Goal: Information Seeking & Learning: Learn about a topic

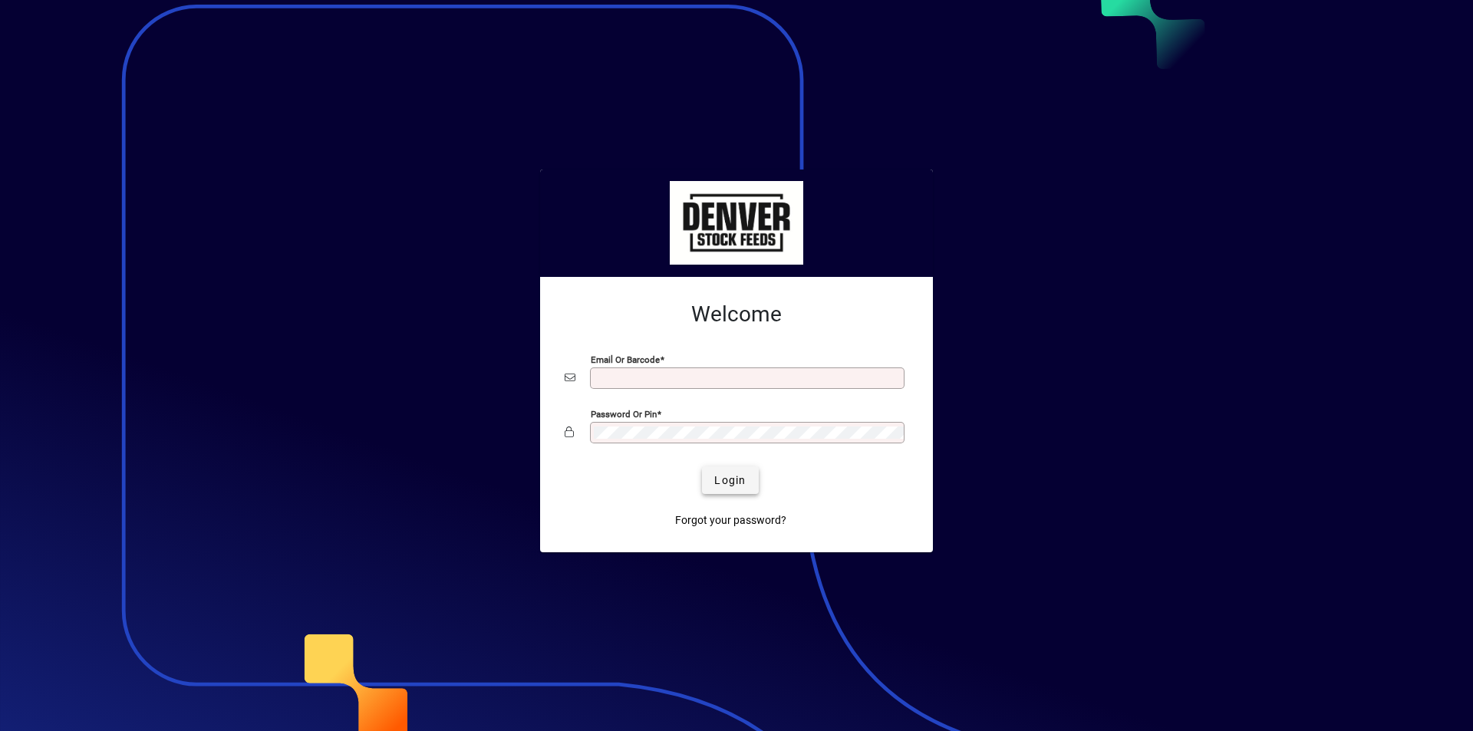
type input "**********"
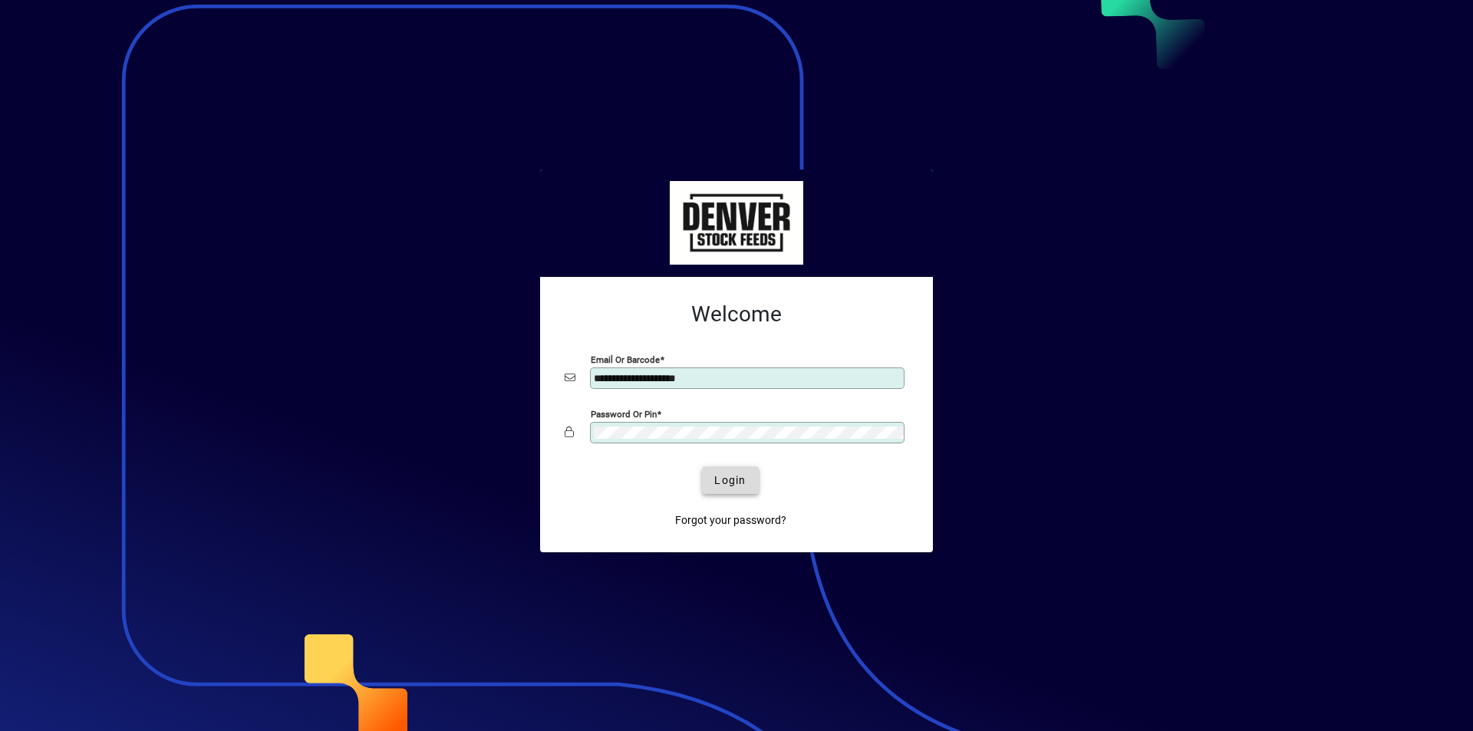
click at [731, 481] on span "Login" at bounding box center [729, 481] width 31 height 16
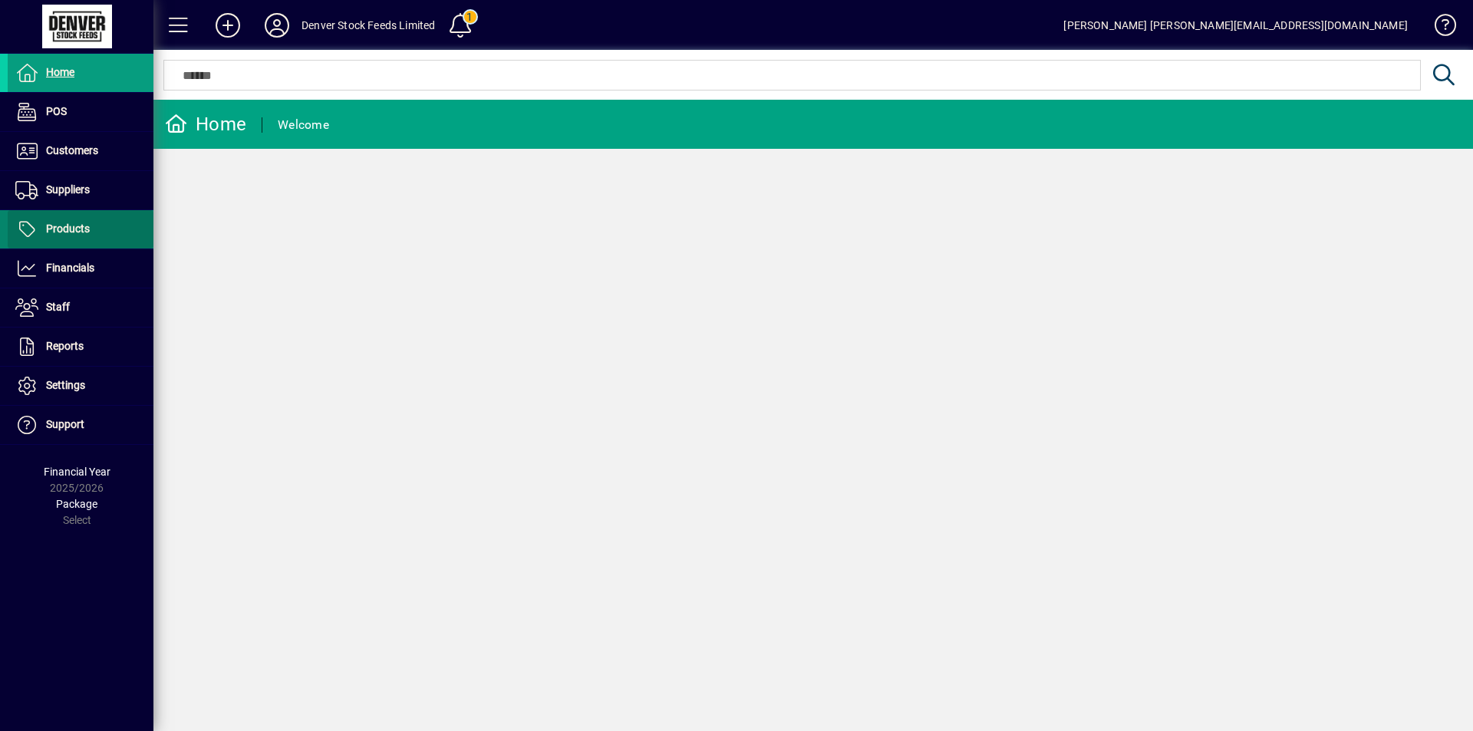
click at [22, 229] on icon at bounding box center [26, 229] width 23 height 18
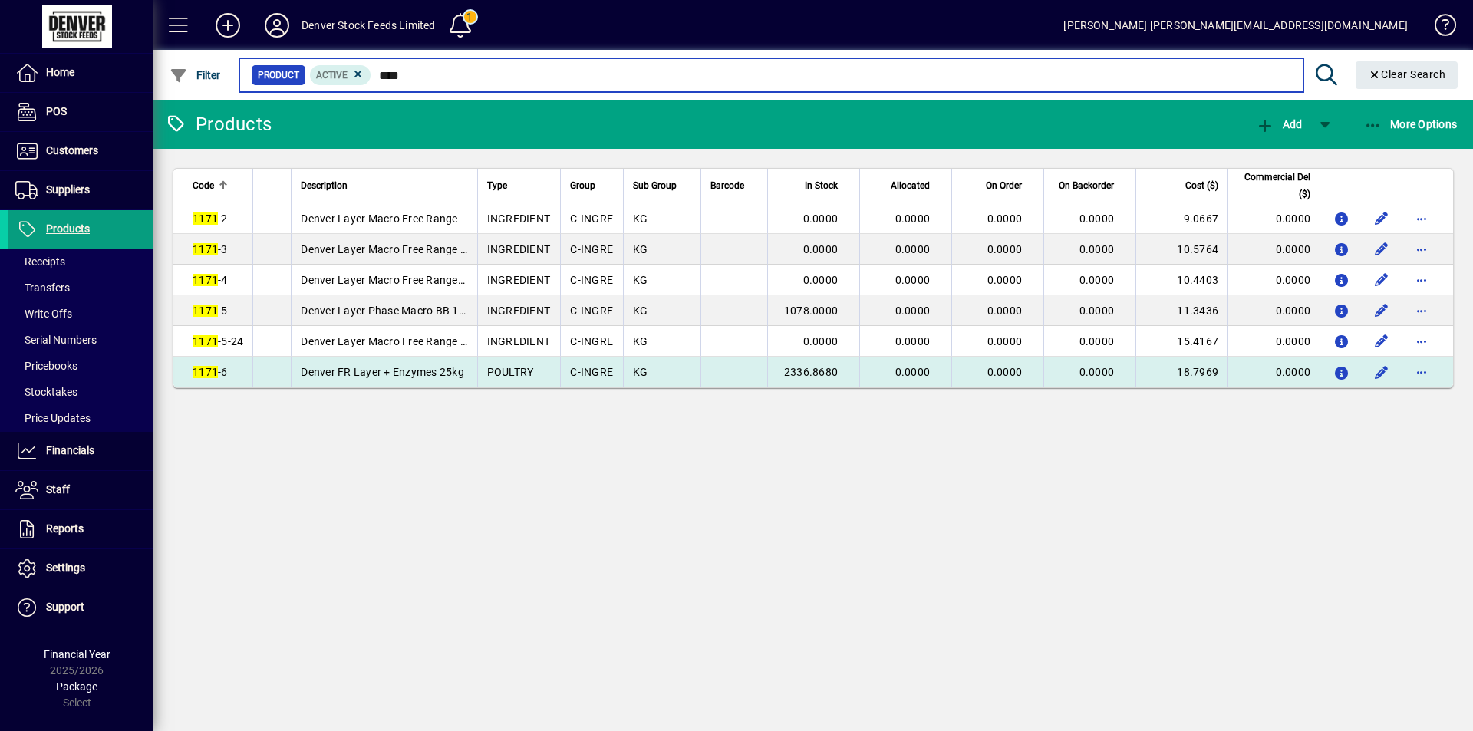
type input "****"
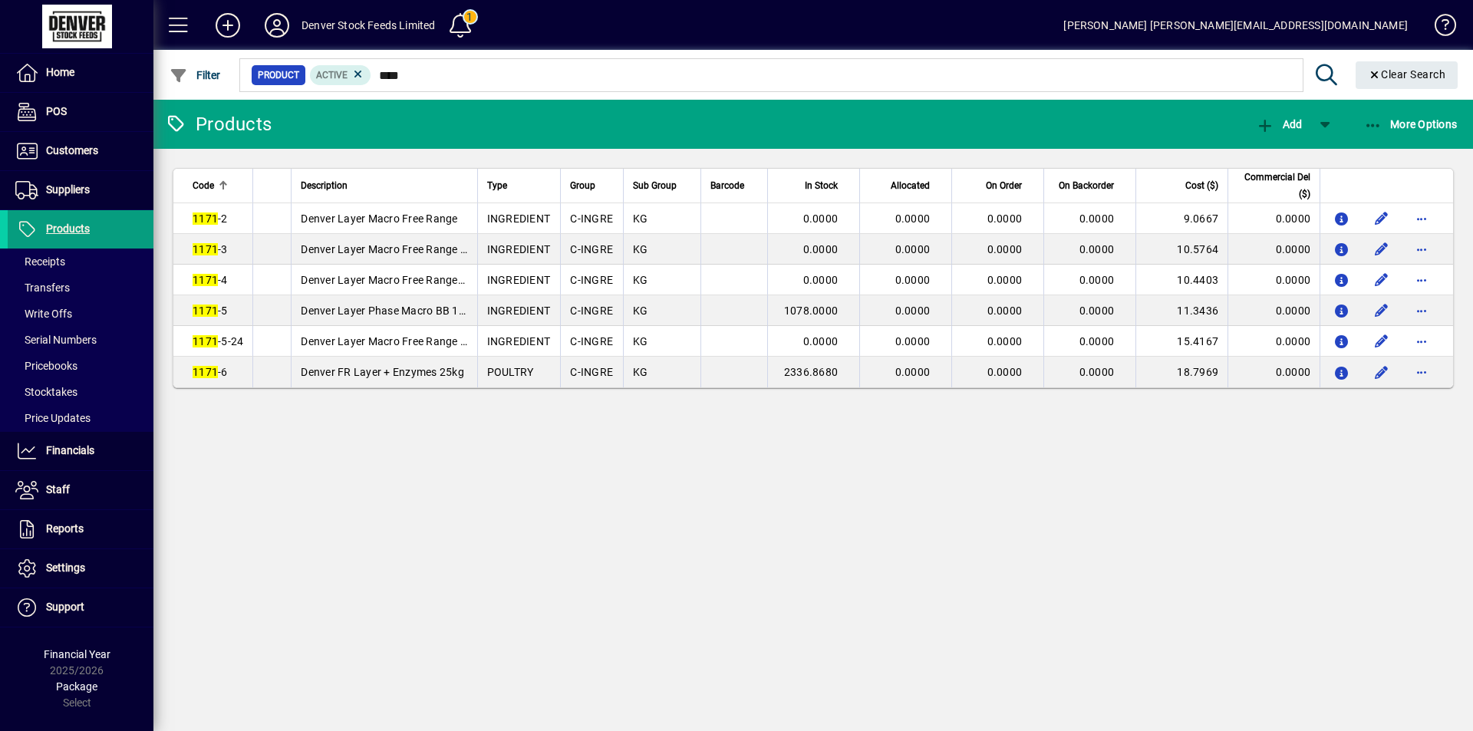
click at [474, 382] on td "Denver FR Layer + Enzymes 25kg" at bounding box center [384, 372] width 186 height 31
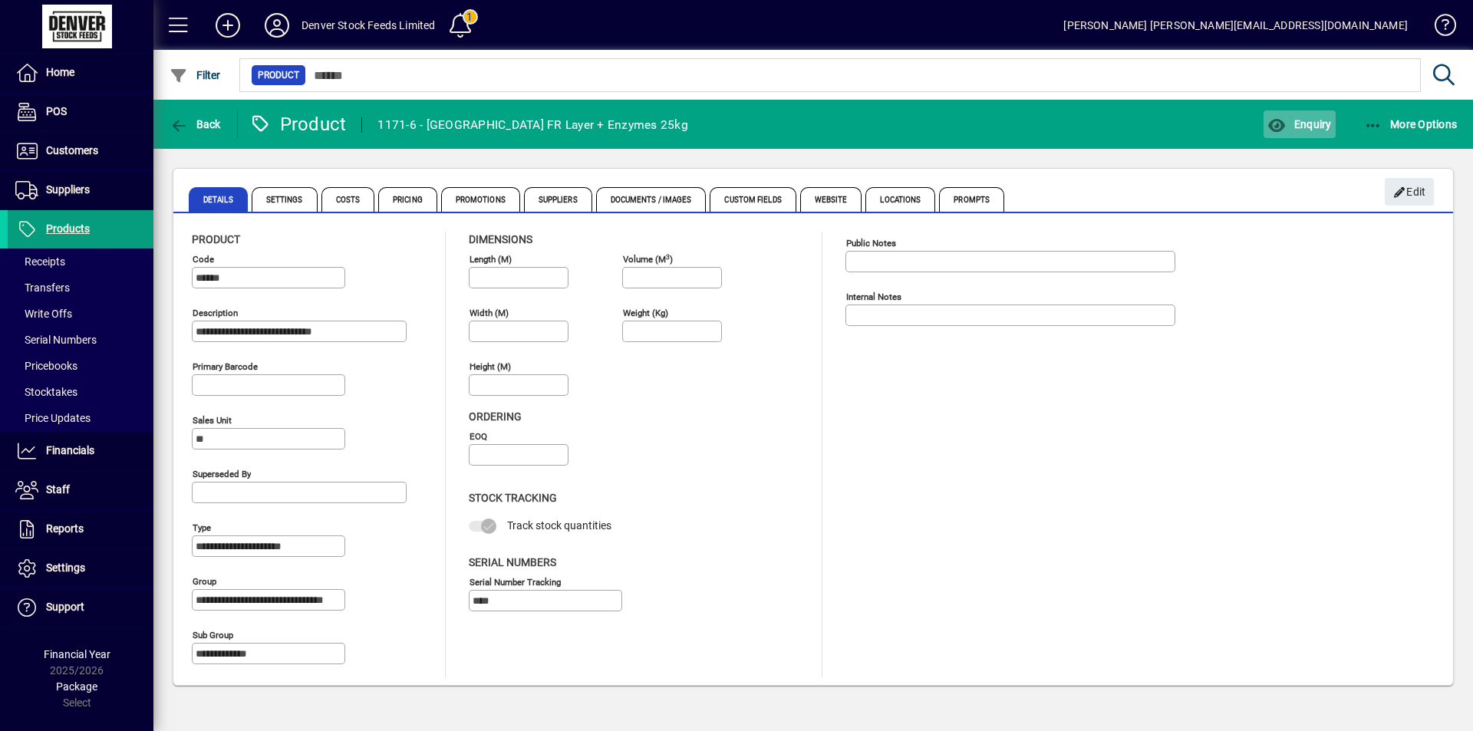
click at [1291, 130] on span "button" at bounding box center [1298, 124] width 71 height 37
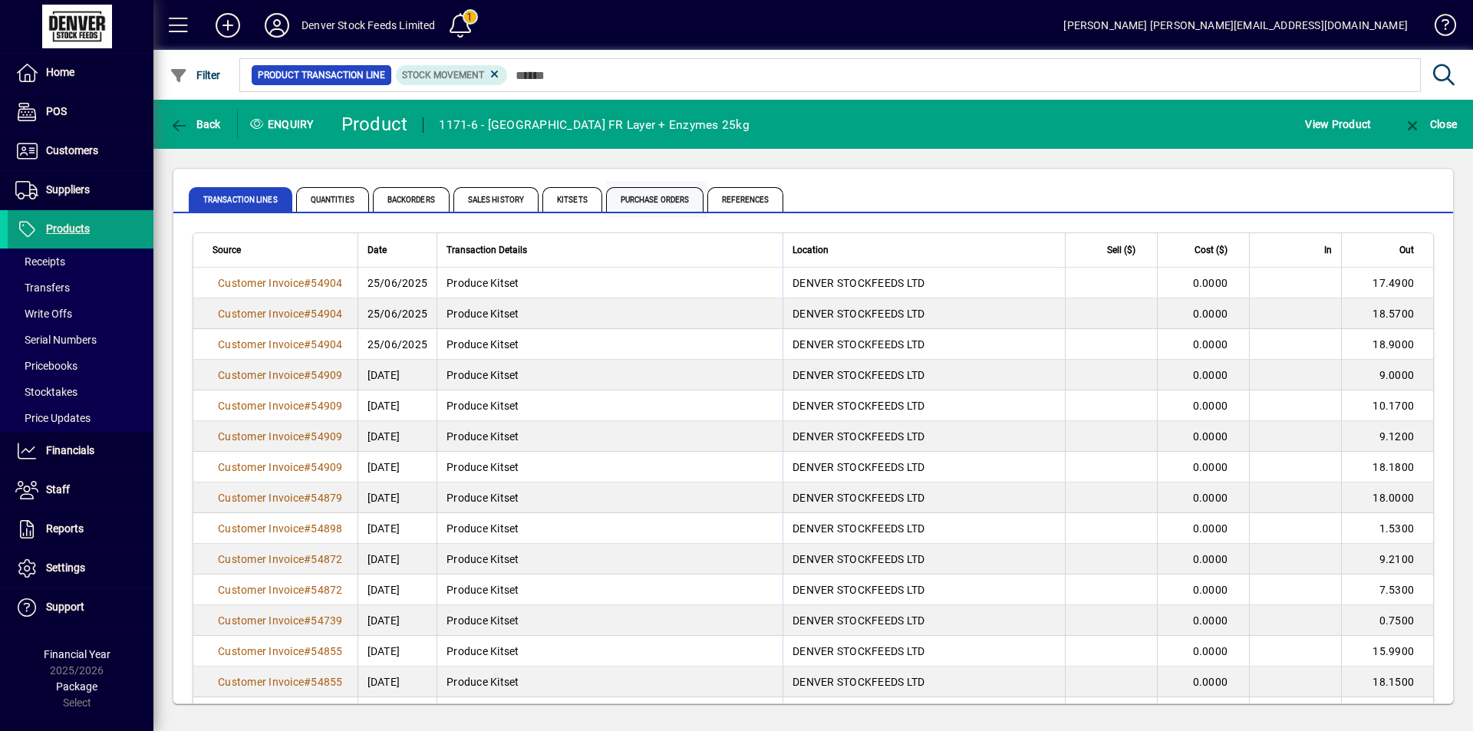
click at [650, 203] on span "Purchase Orders" at bounding box center [655, 199] width 98 height 25
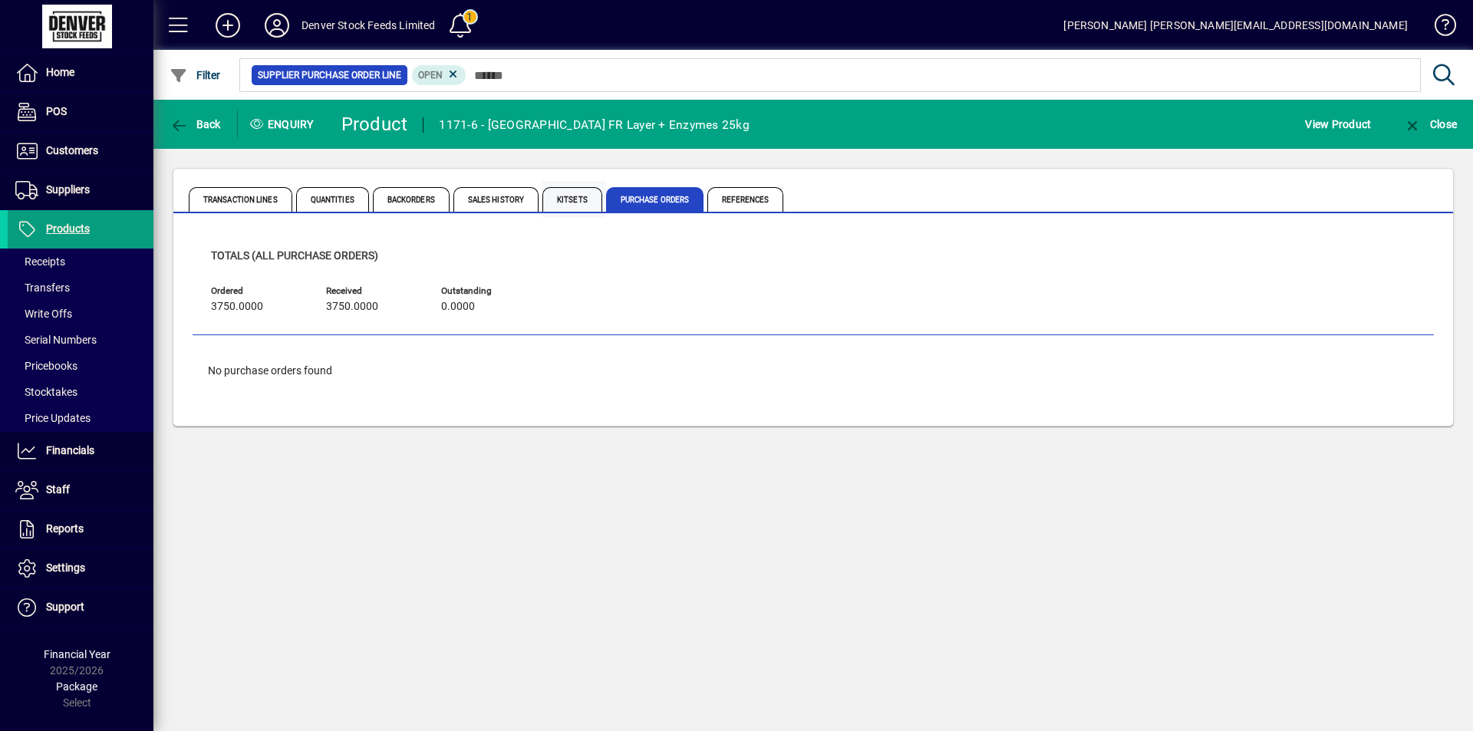
click at [571, 201] on span "Kitsets" at bounding box center [572, 199] width 60 height 25
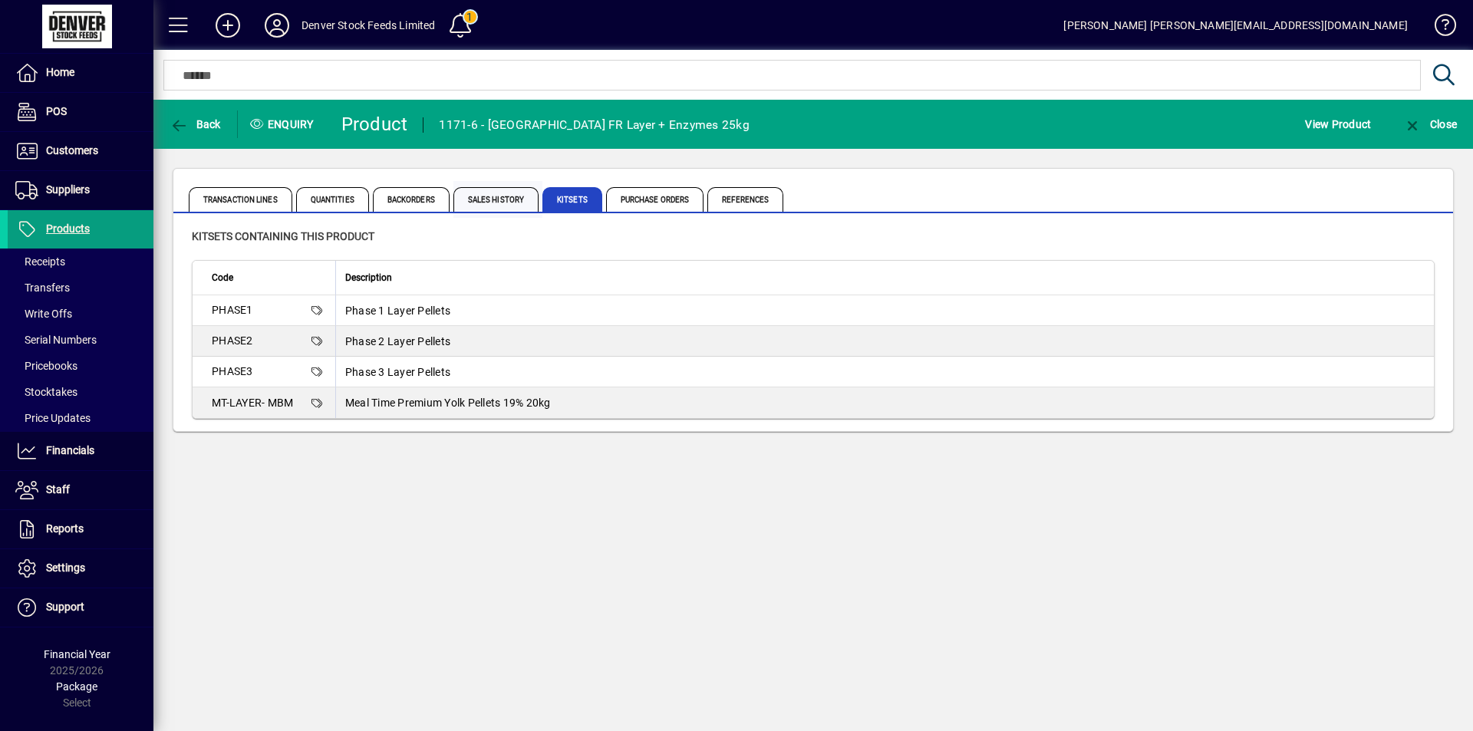
click at [479, 198] on span "Sales History" at bounding box center [495, 199] width 85 height 25
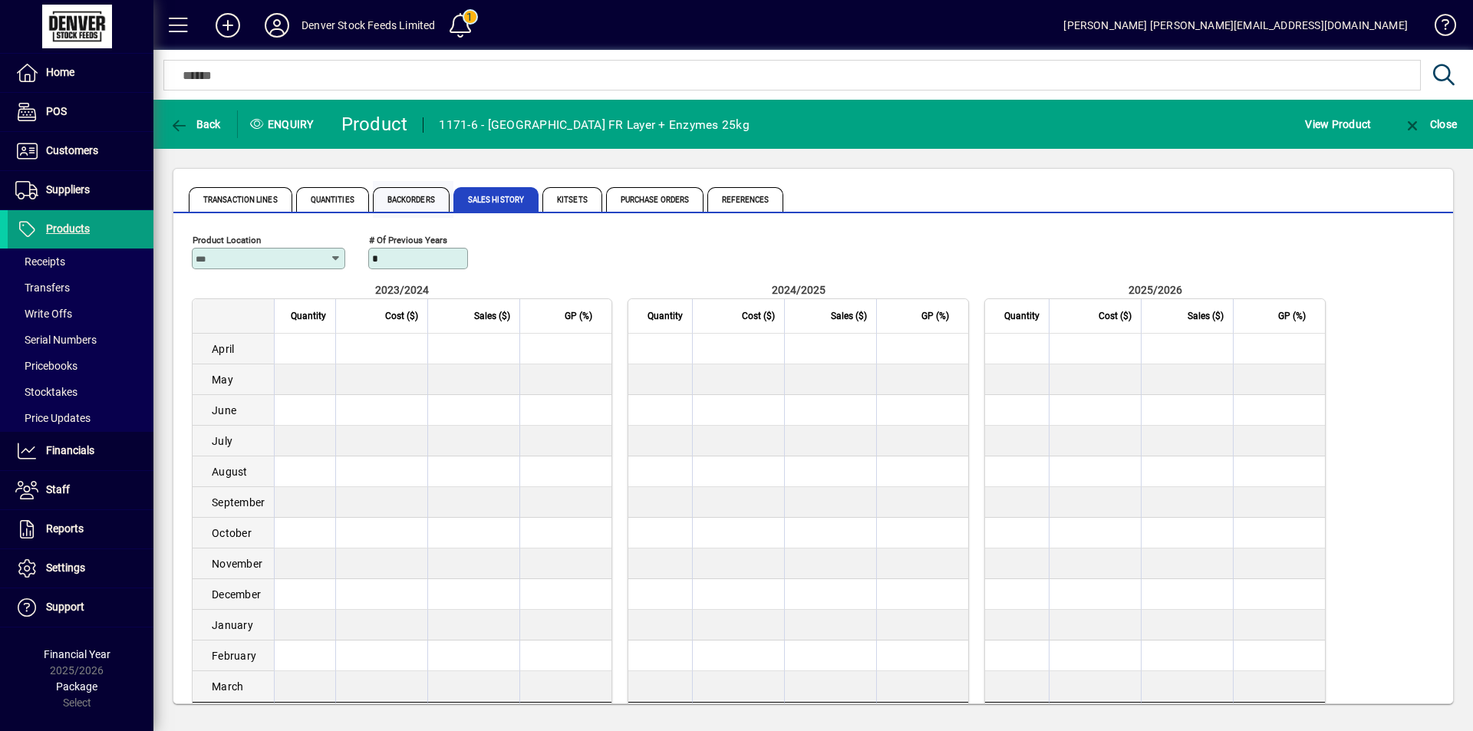
click at [409, 202] on span "Backorders" at bounding box center [411, 199] width 77 height 25
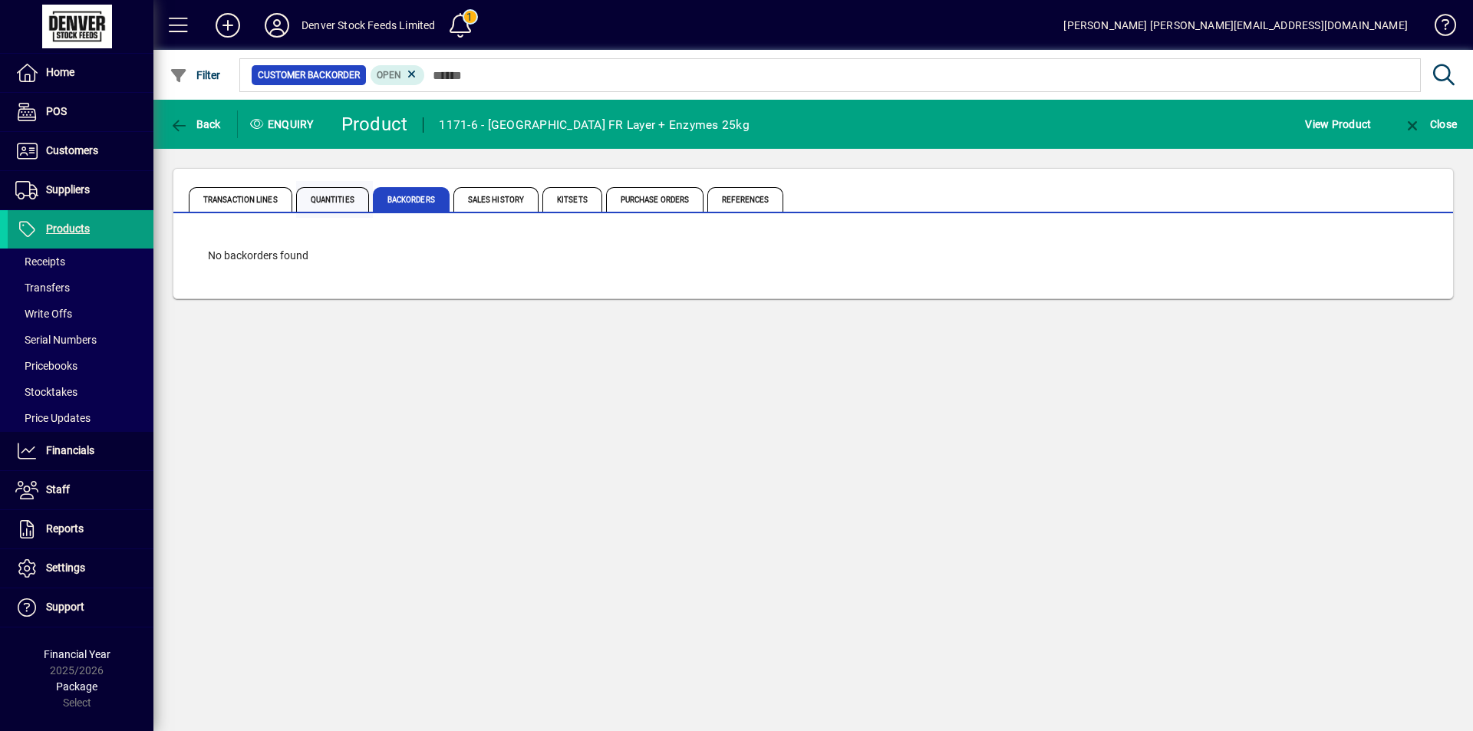
click at [338, 204] on span "Quantities" at bounding box center [332, 199] width 73 height 25
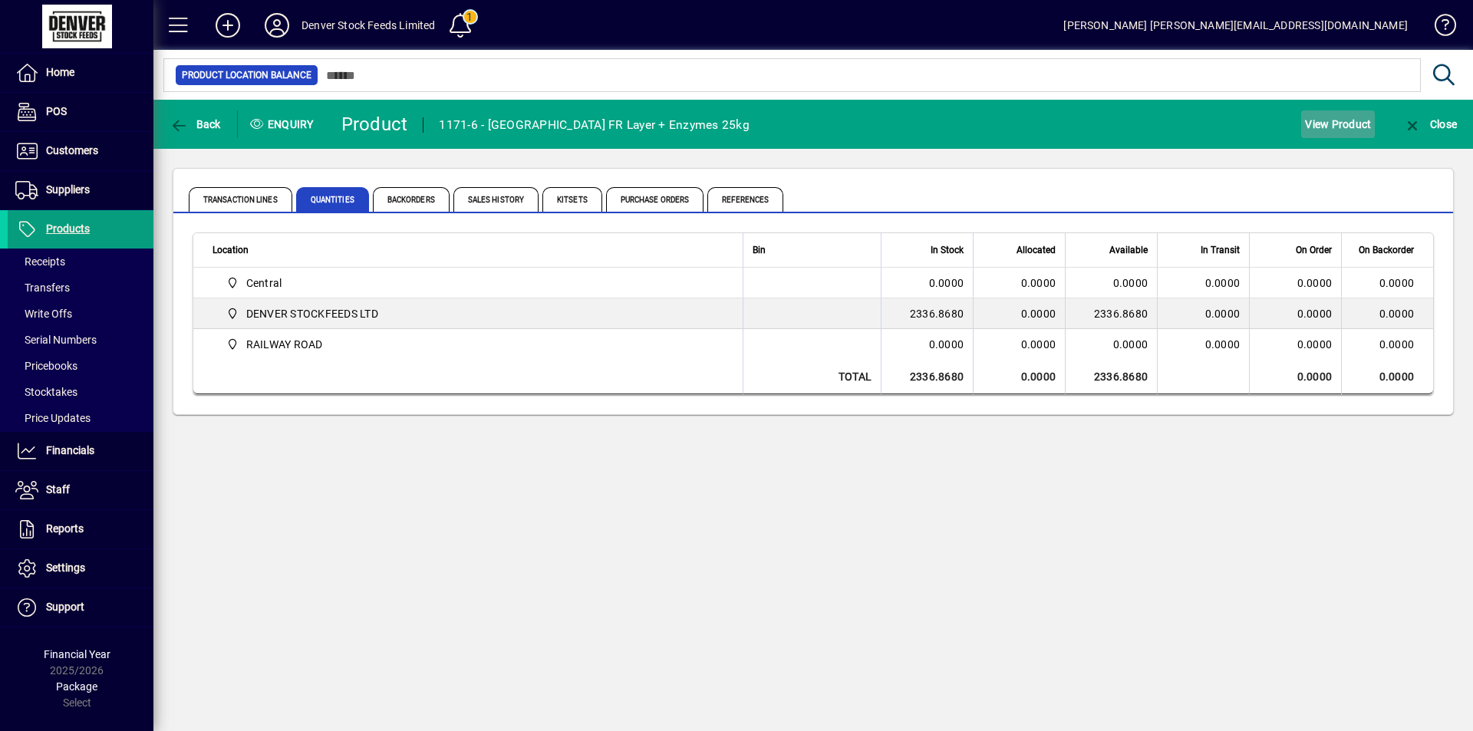
click at [1339, 123] on span "View Product" at bounding box center [1338, 124] width 66 height 25
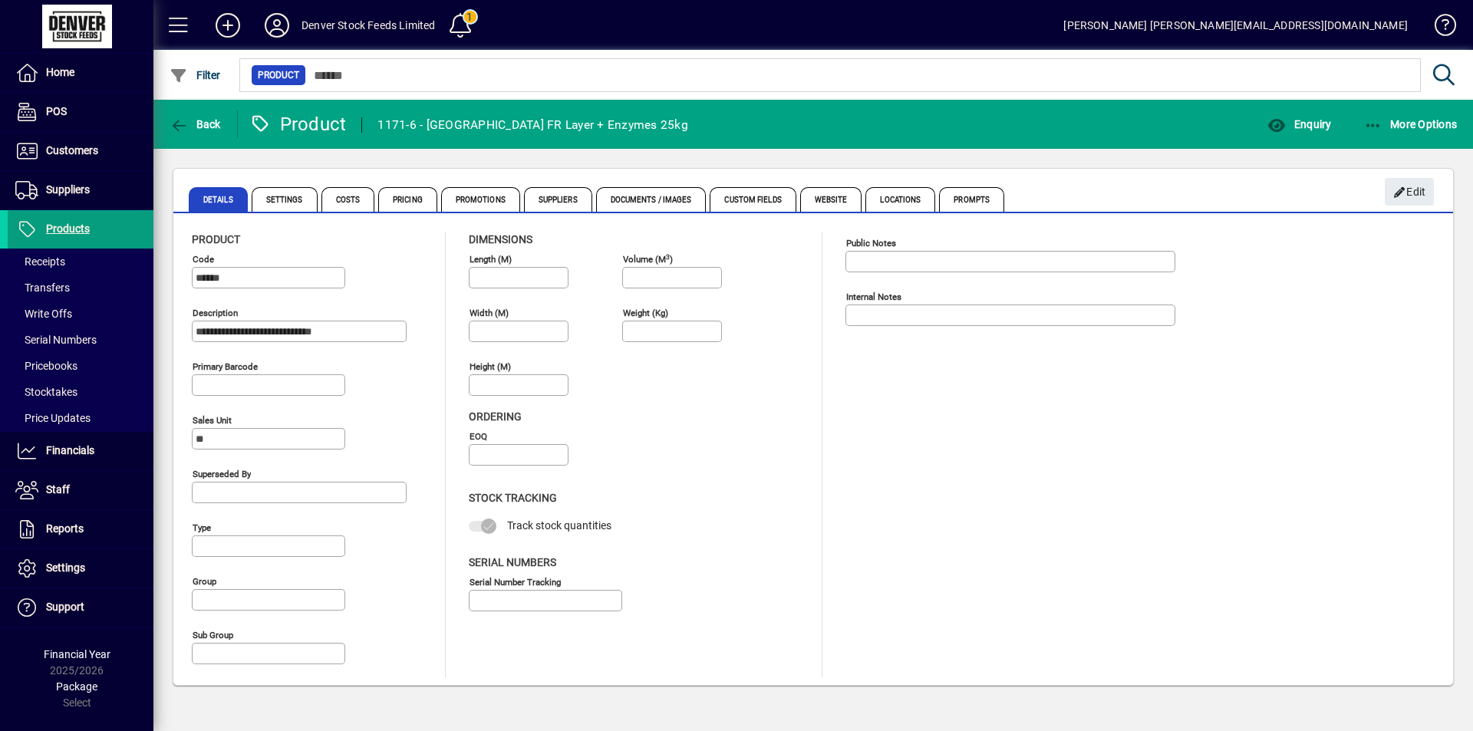
type input "**********"
type input "****"
click at [1398, 127] on span "More Options" at bounding box center [1411, 124] width 94 height 12
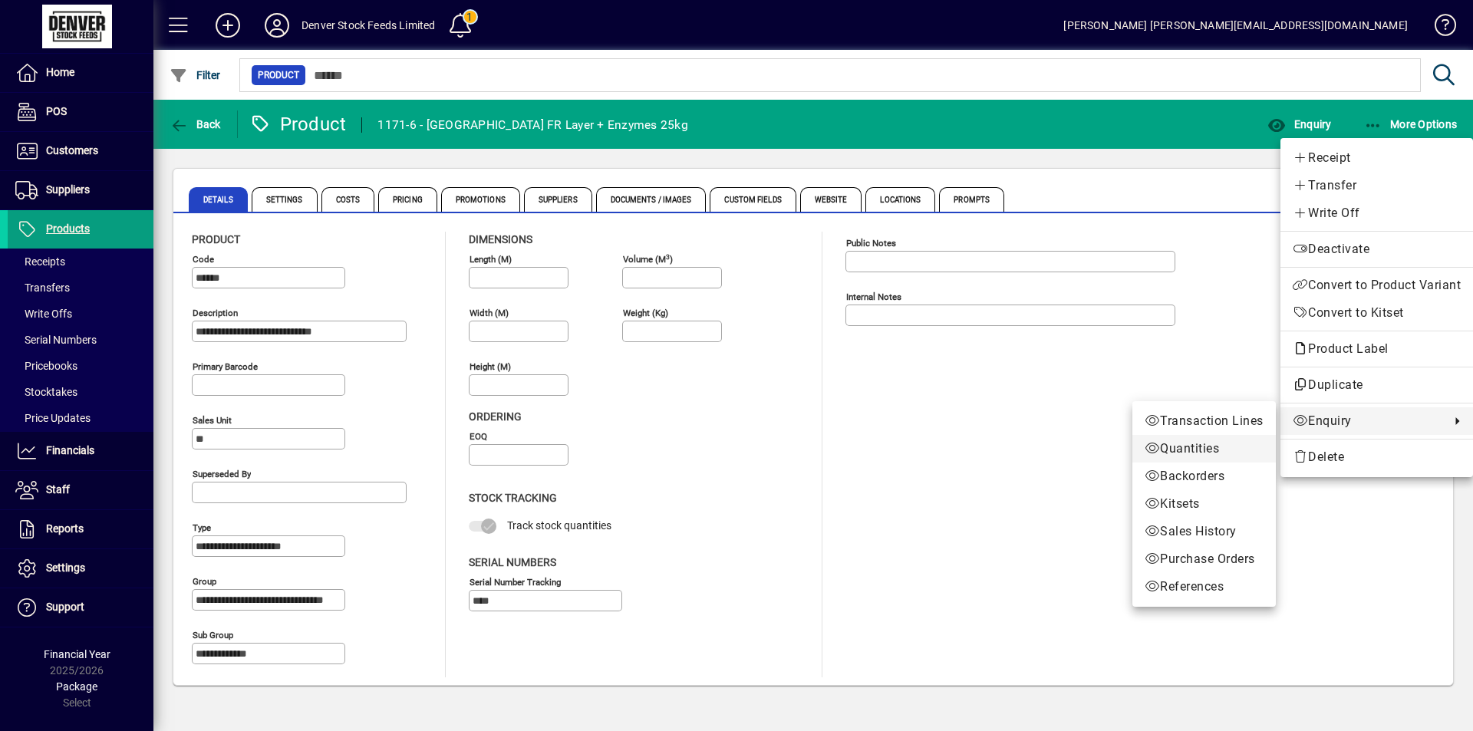
click at [1180, 453] on span "Quantities" at bounding box center [1203, 449] width 119 height 18
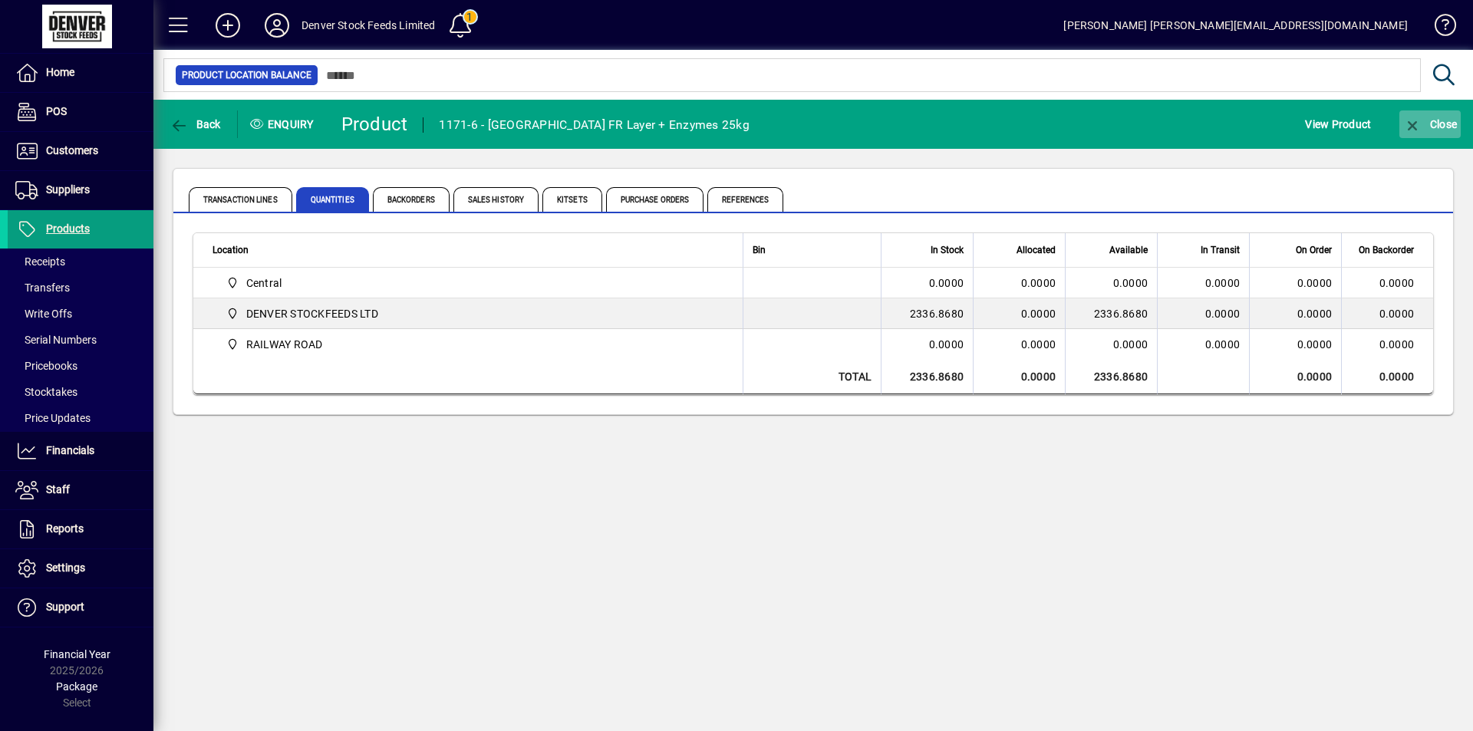
click at [1416, 123] on icon "button" at bounding box center [1412, 125] width 19 height 15
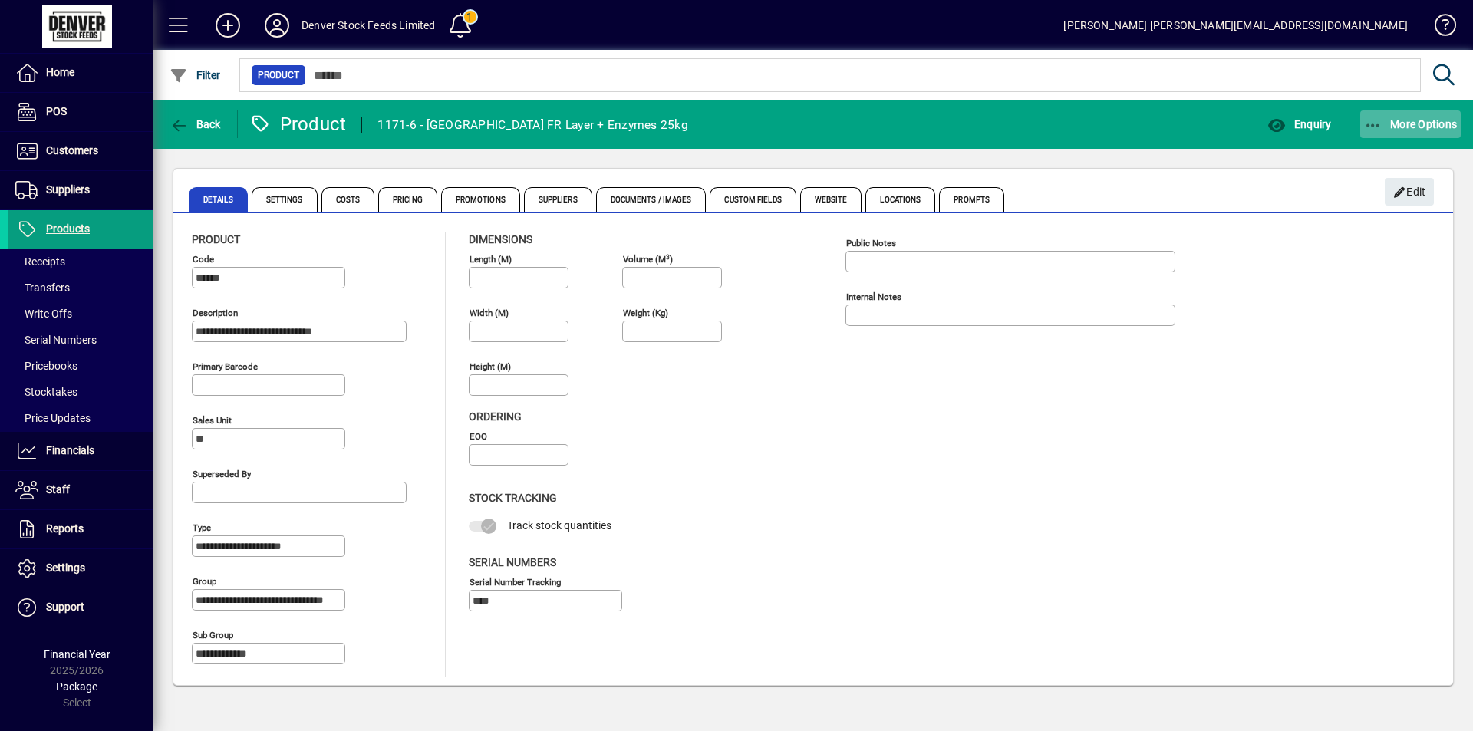
click at [1417, 123] on span "More Options" at bounding box center [1411, 124] width 94 height 12
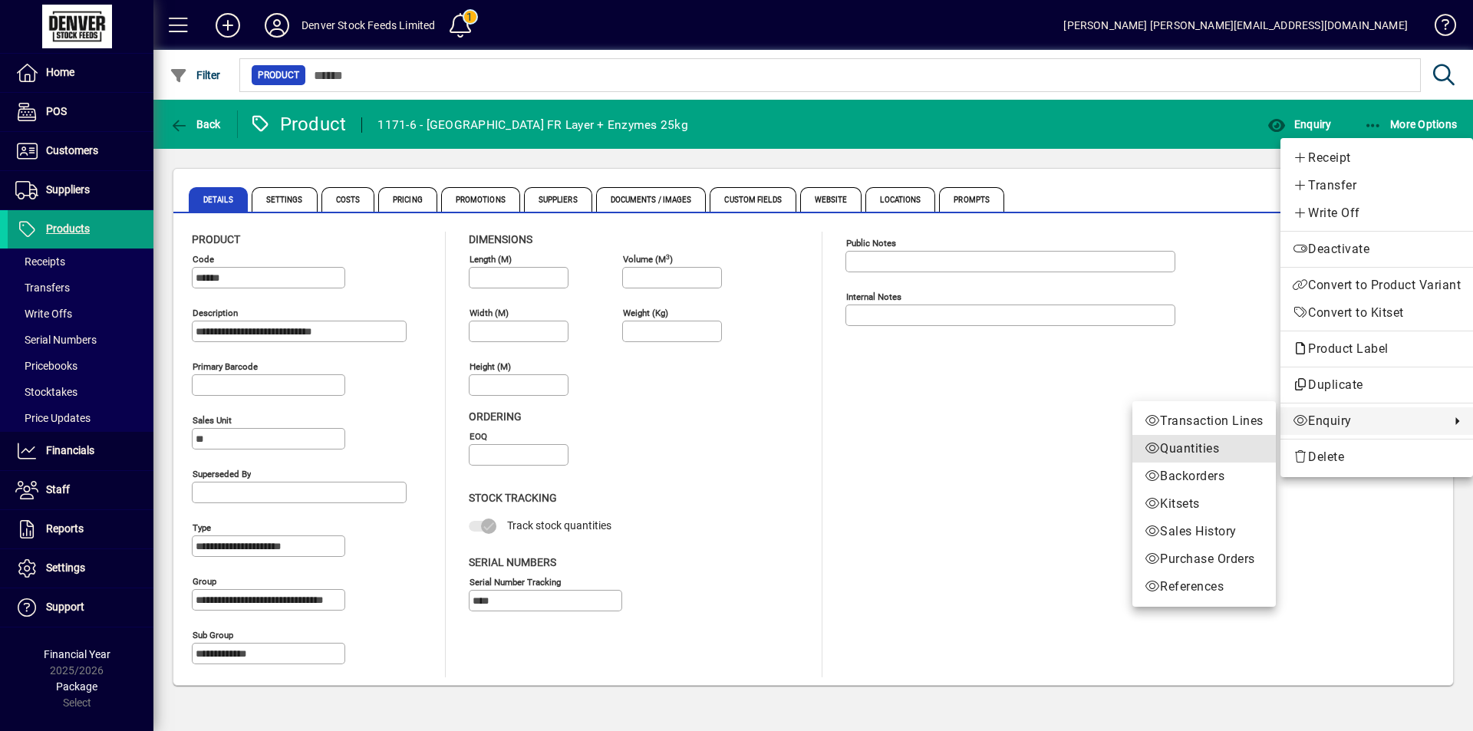
click at [1197, 446] on span "Quantities" at bounding box center [1203, 449] width 119 height 18
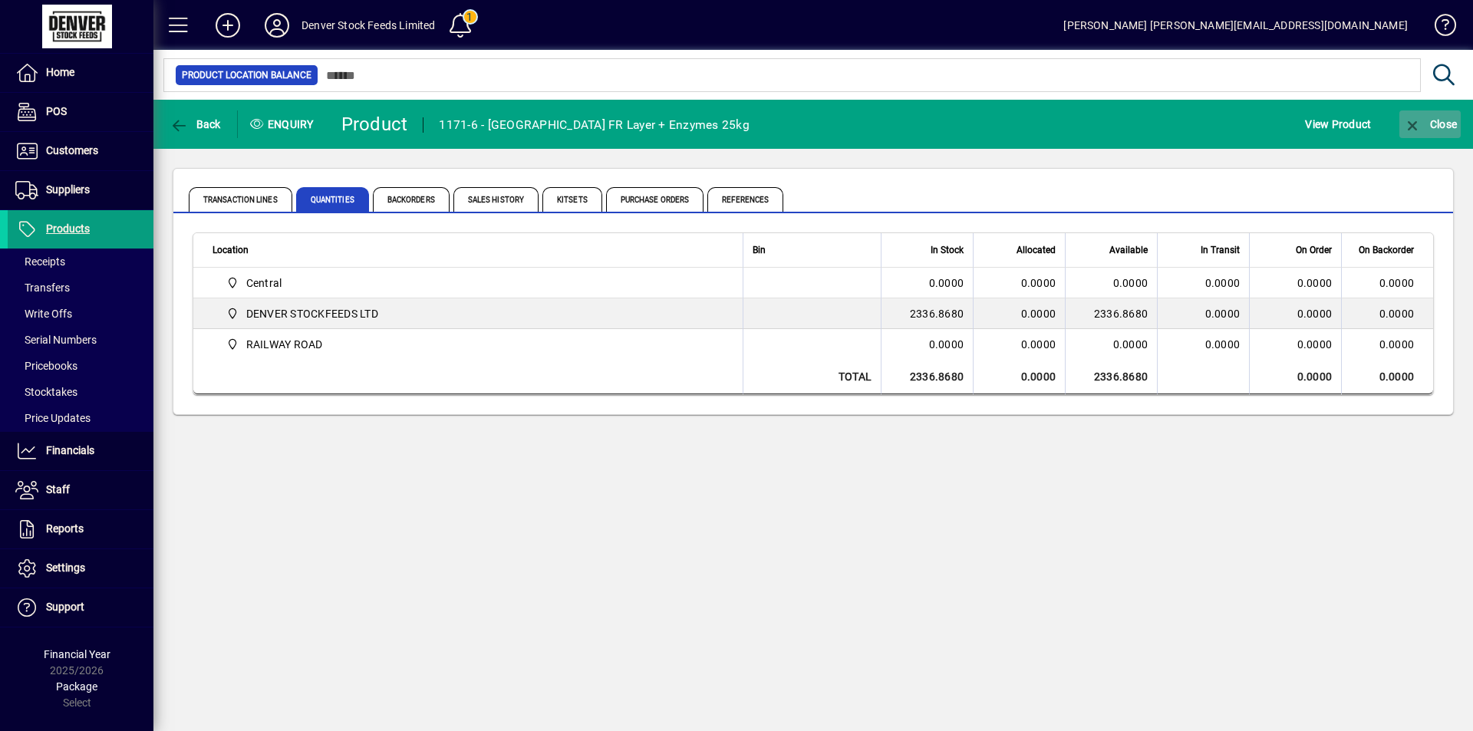
click at [1438, 123] on span "Close" at bounding box center [1430, 124] width 54 height 12
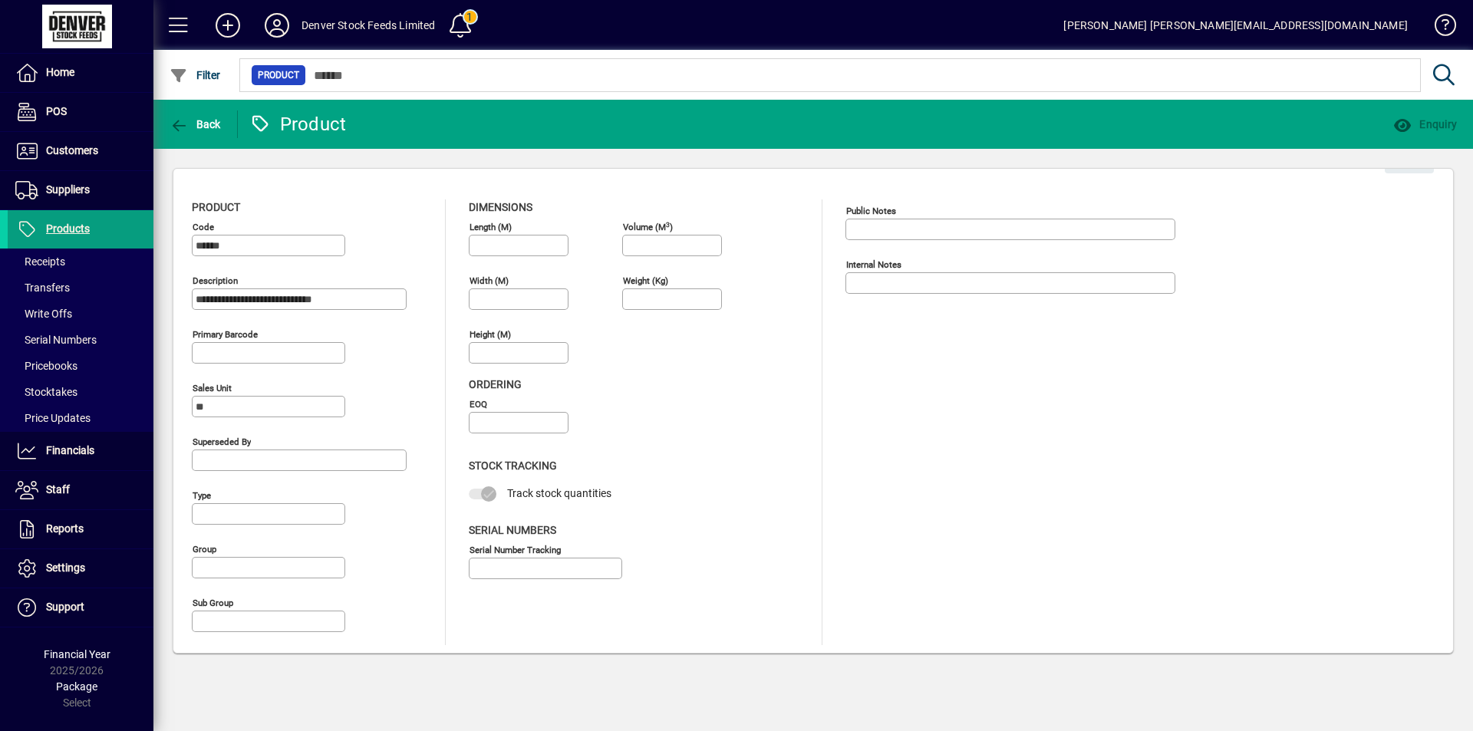
type input "**********"
type input "****"
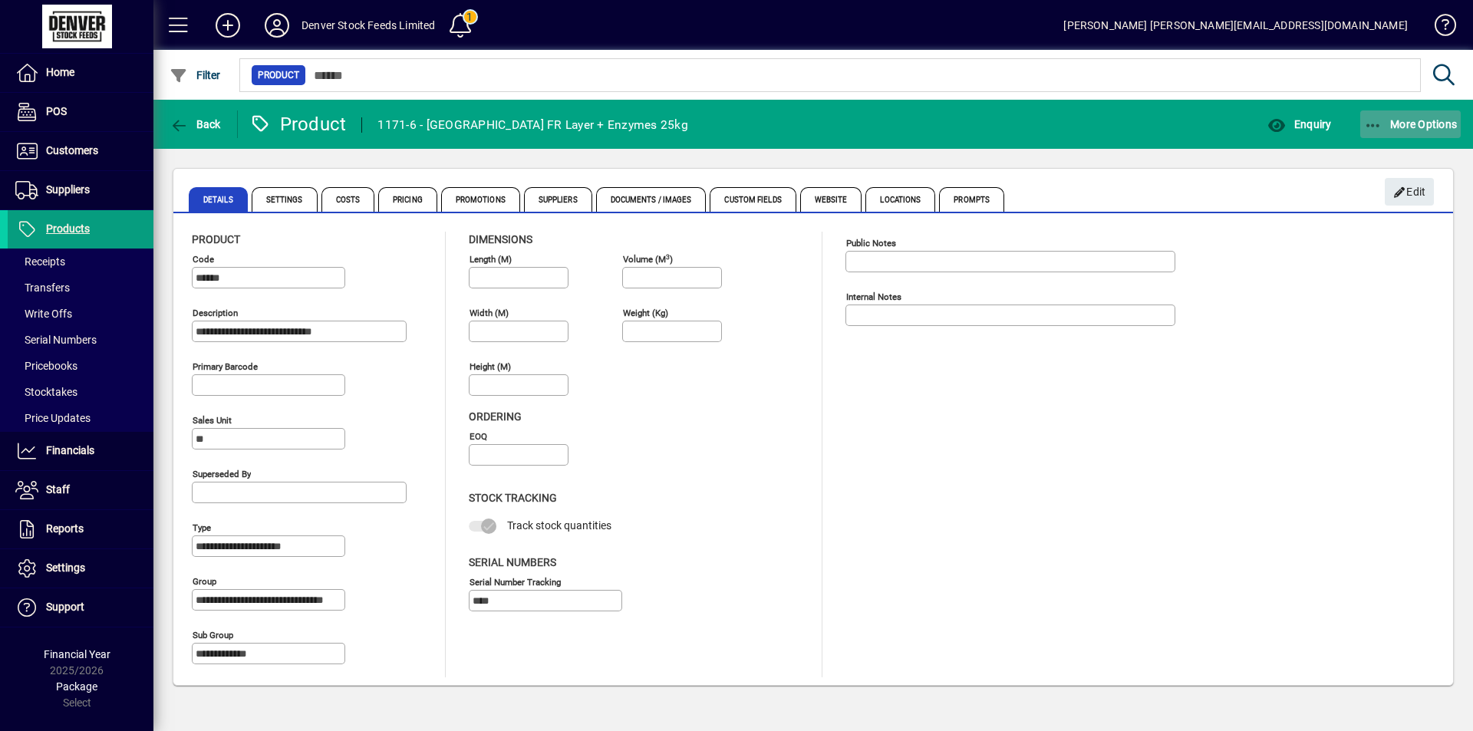
click at [1414, 121] on span "More Options" at bounding box center [1411, 124] width 94 height 12
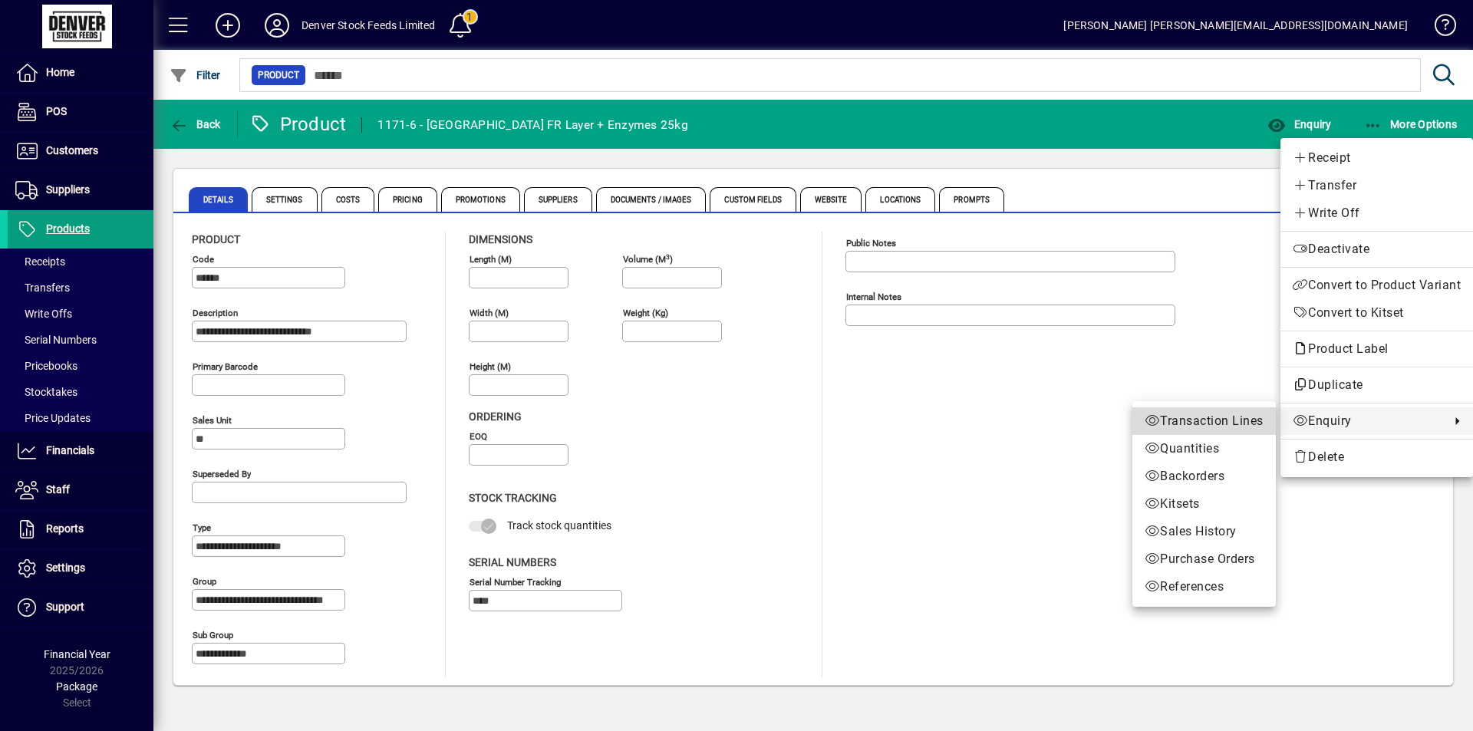
click at [1235, 416] on span "Transaction Lines" at bounding box center [1203, 421] width 119 height 18
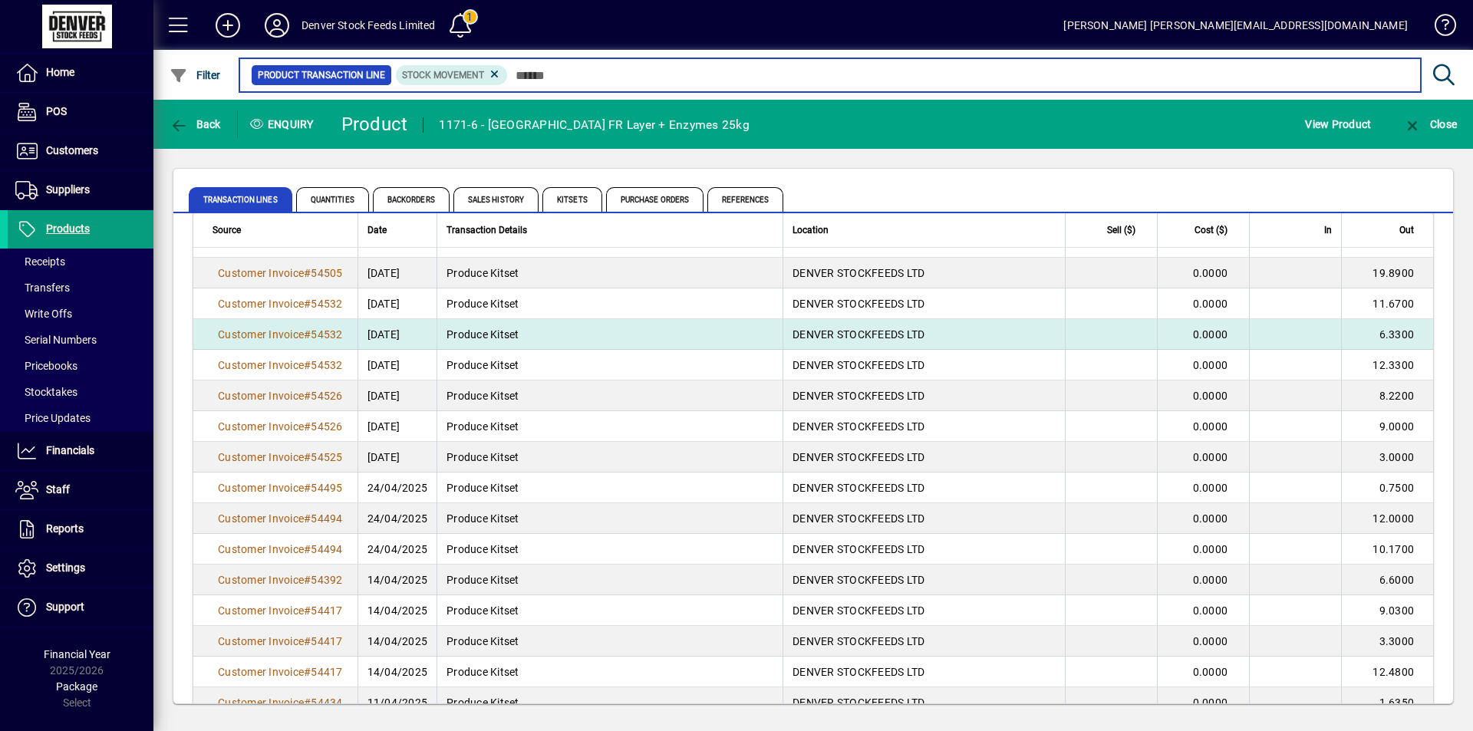
scroll to position [1432, 0]
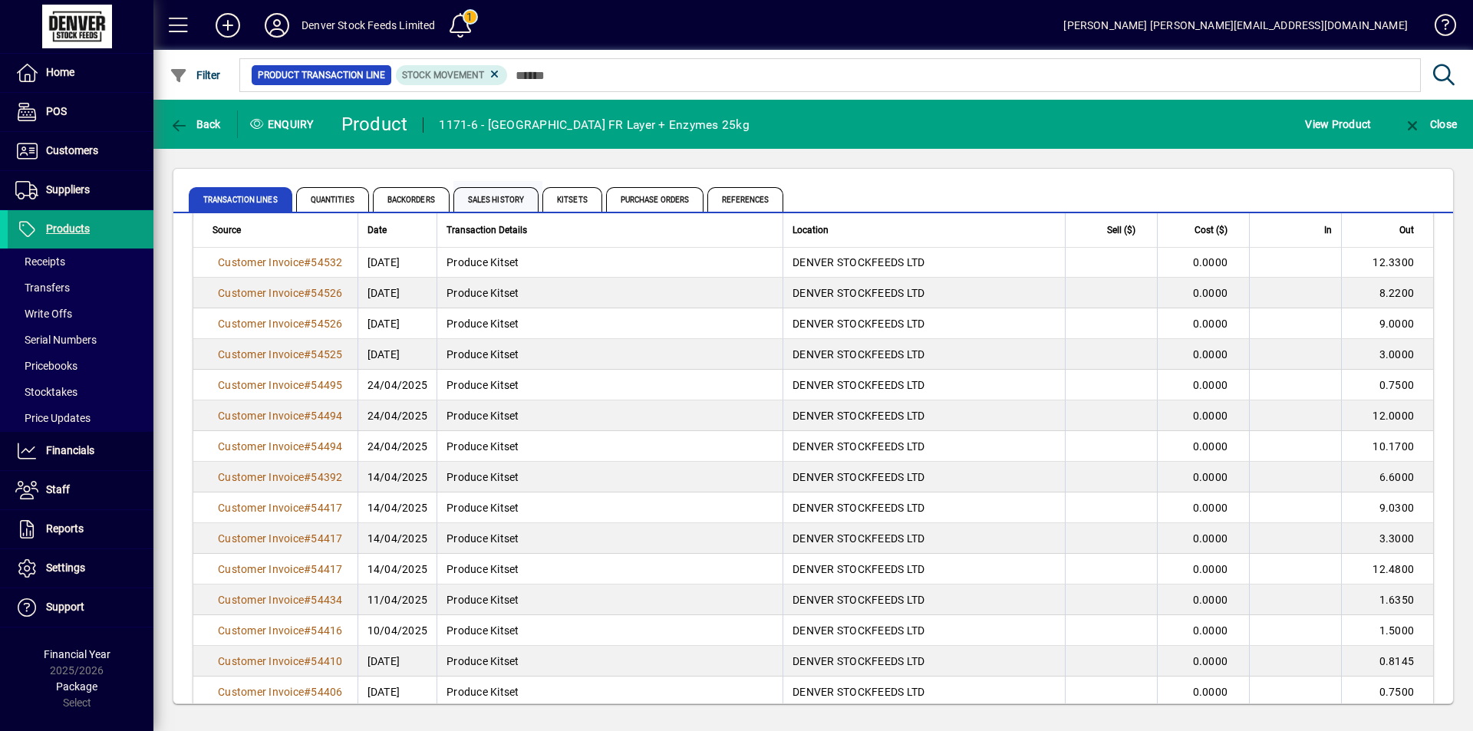
click at [492, 196] on span "Sales History" at bounding box center [495, 199] width 85 height 25
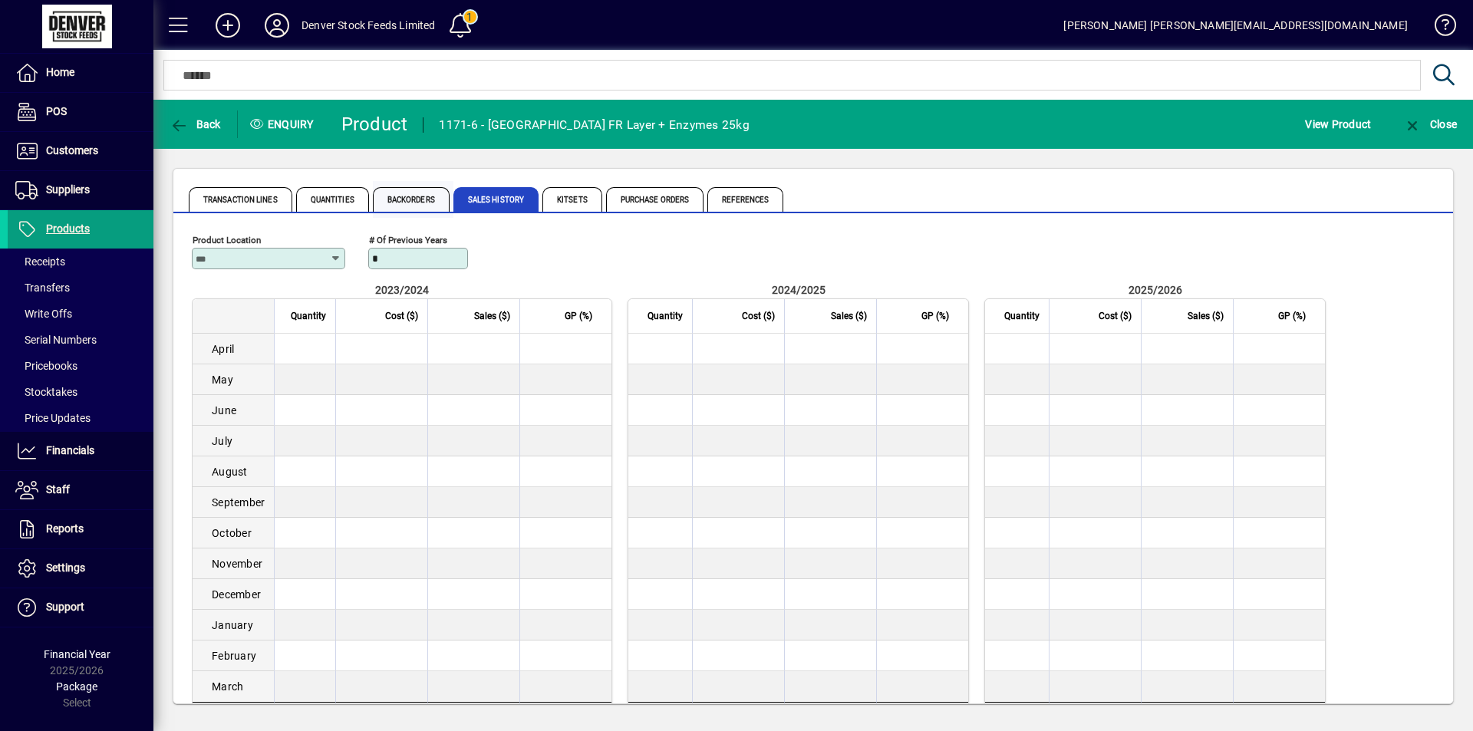
click at [402, 200] on span "Backorders" at bounding box center [411, 199] width 77 height 25
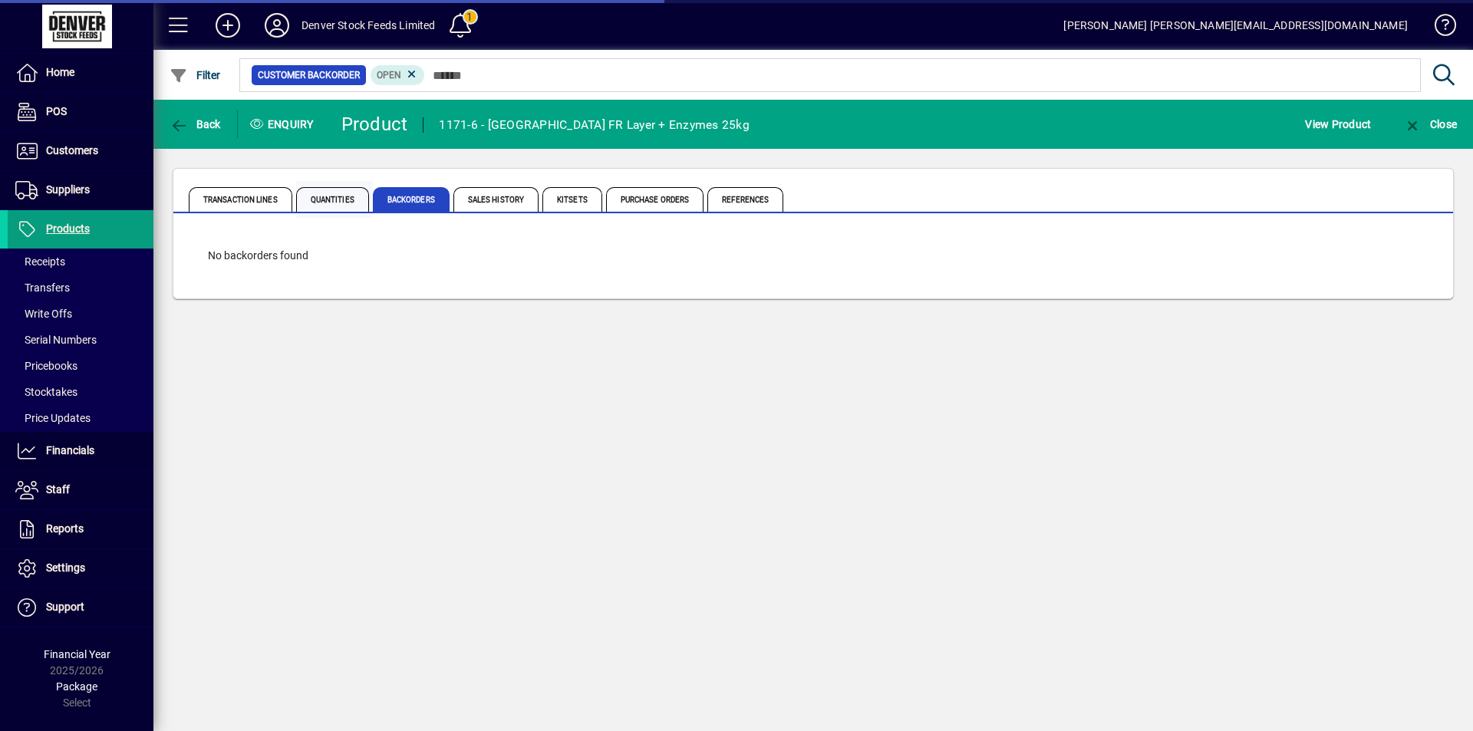
click at [339, 196] on span "Quantities" at bounding box center [332, 199] width 73 height 25
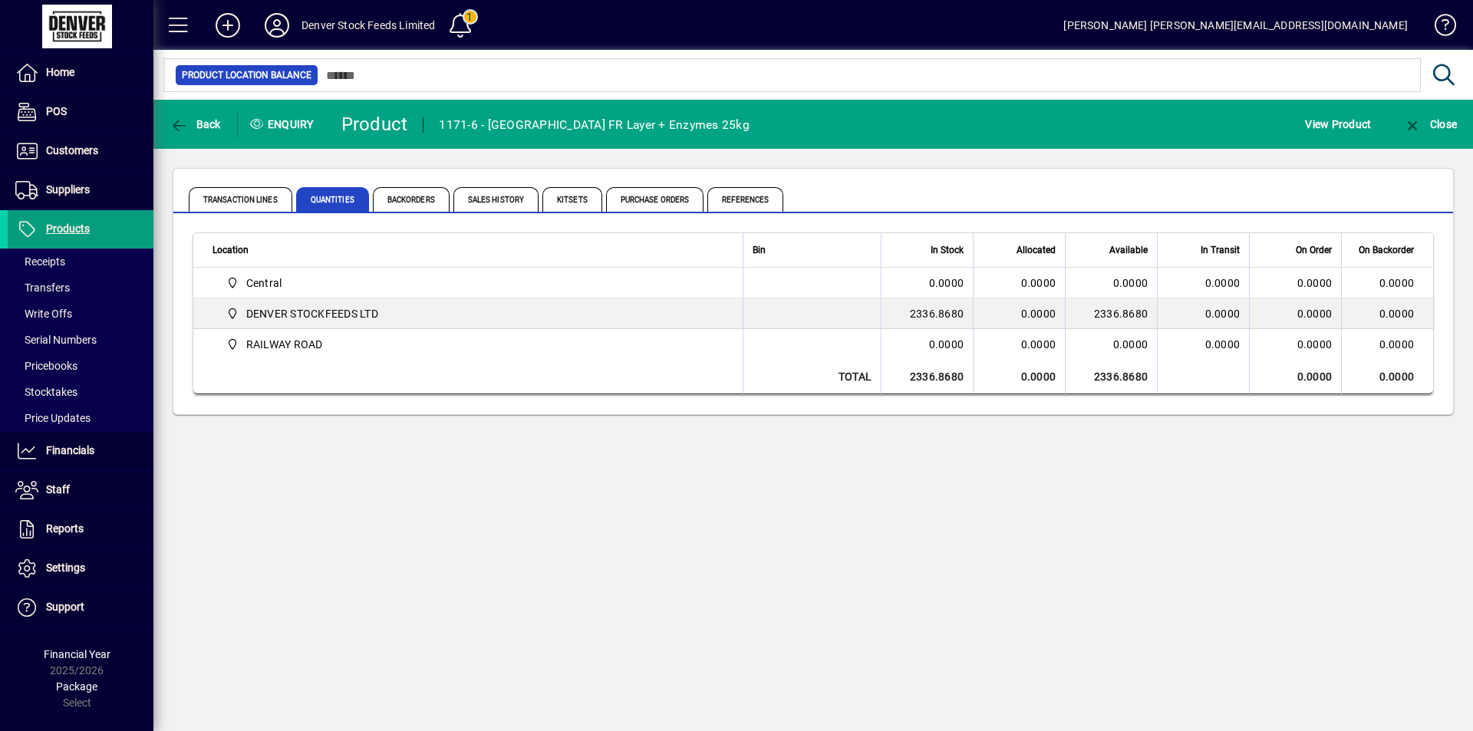
click at [506, 315] on span "DENVER STOCKFEEDS LTD" at bounding box center [473, 314] width 506 height 18
click at [229, 197] on span "Transaction Lines" at bounding box center [241, 199] width 104 height 25
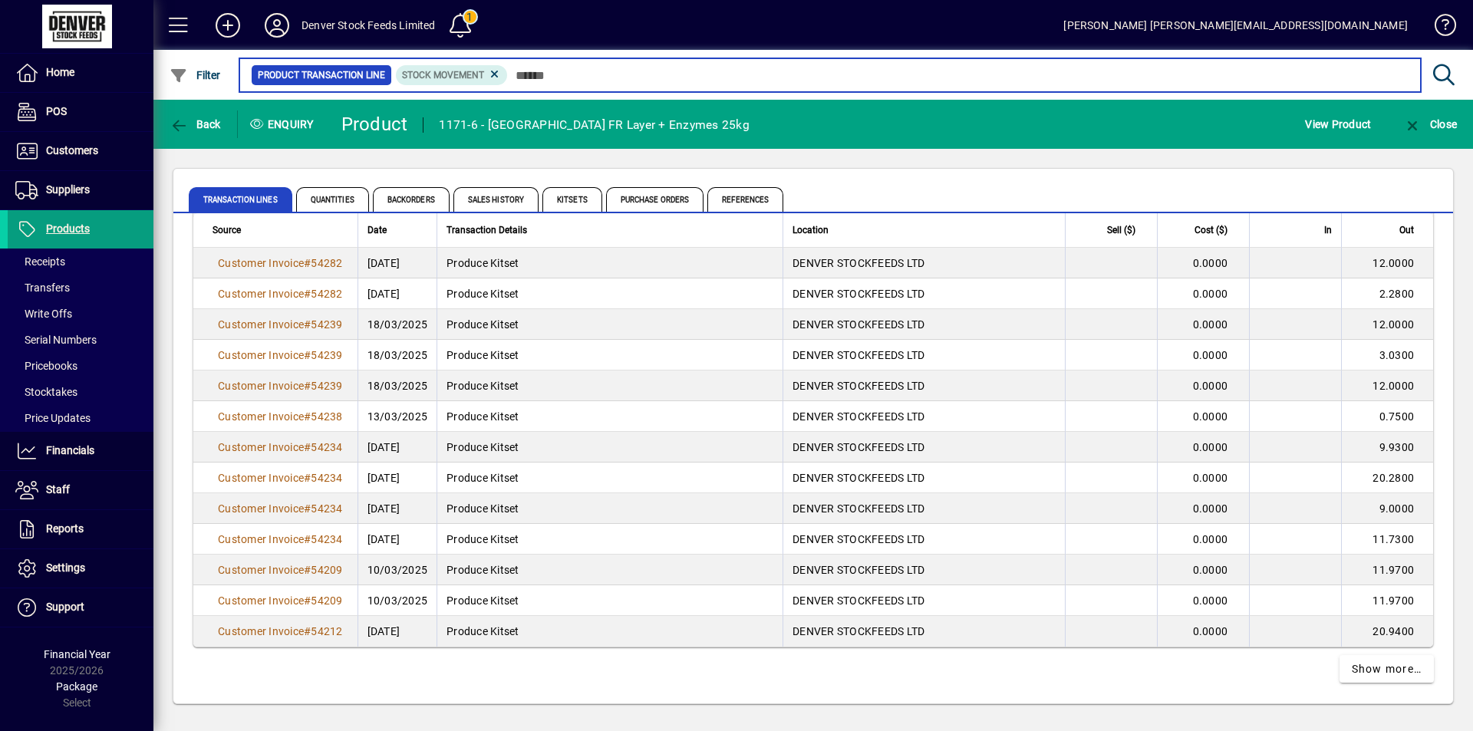
scroll to position [2696, 0]
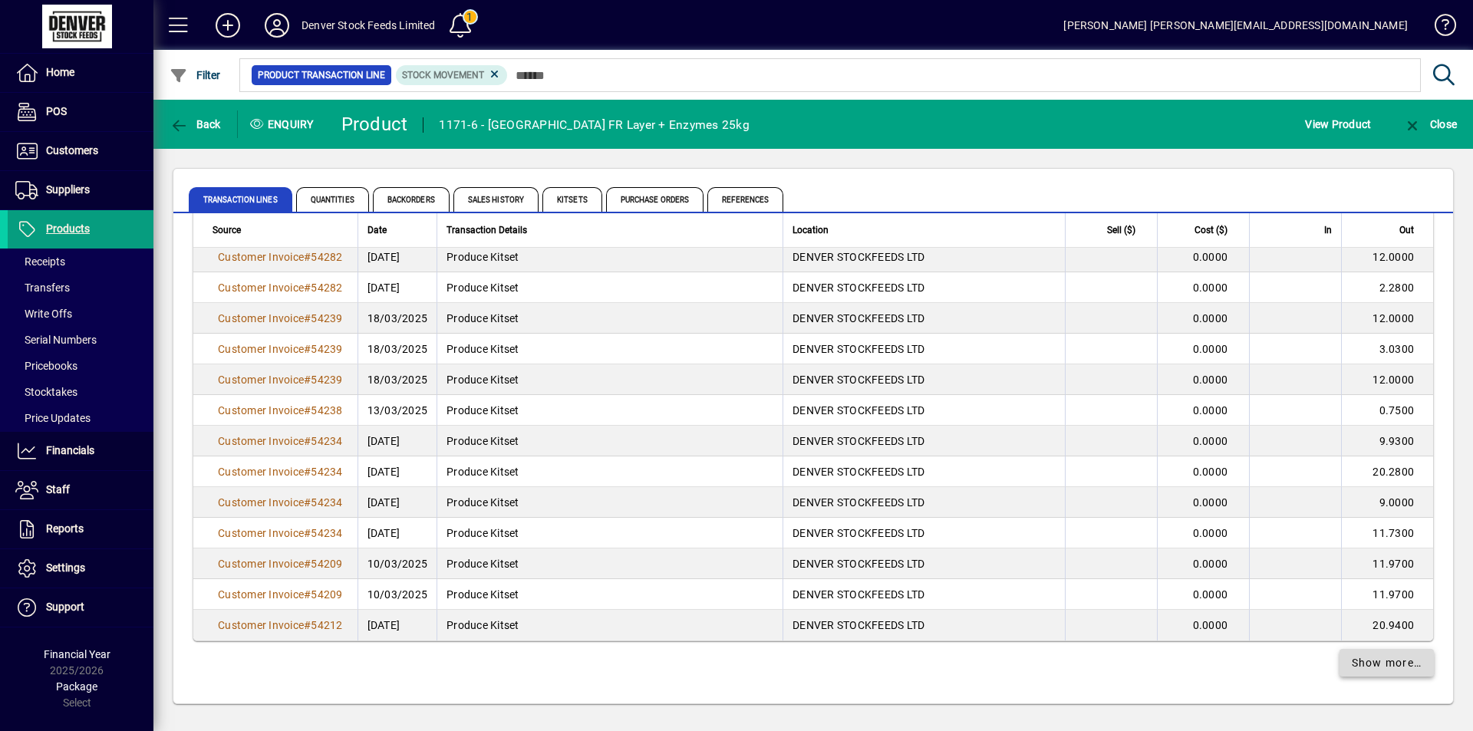
click at [1362, 662] on span "Show more…" at bounding box center [1387, 663] width 71 height 16
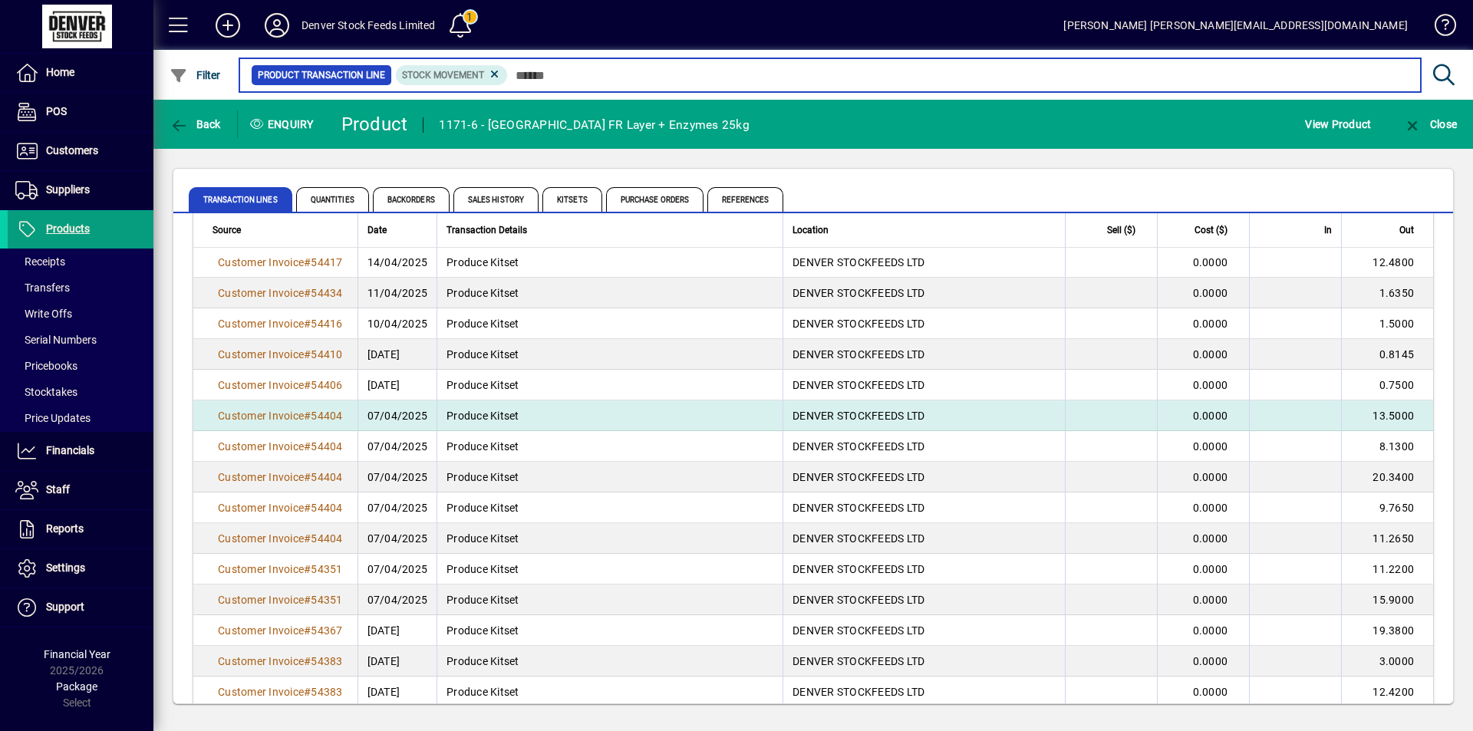
scroll to position [1227, 0]
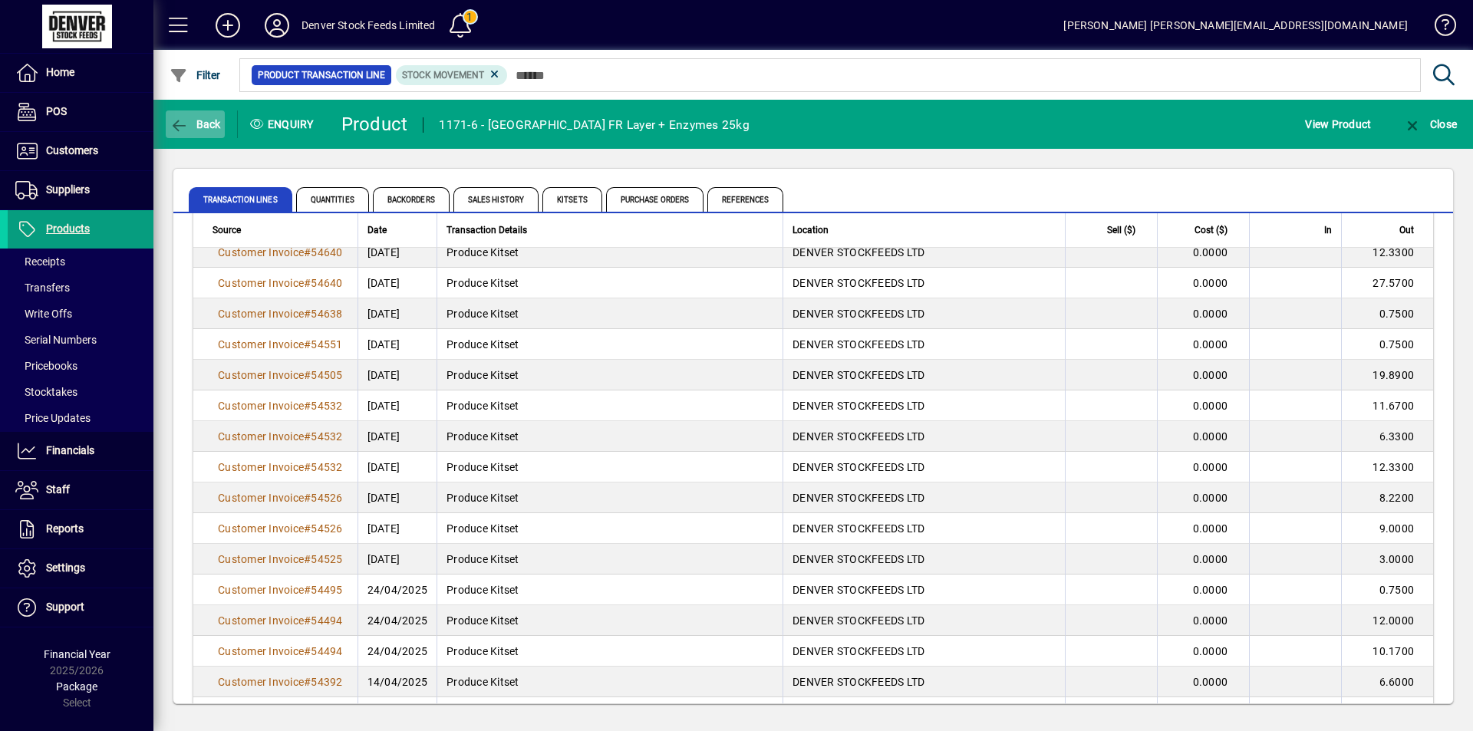
click at [189, 117] on button "Back" at bounding box center [195, 124] width 59 height 28
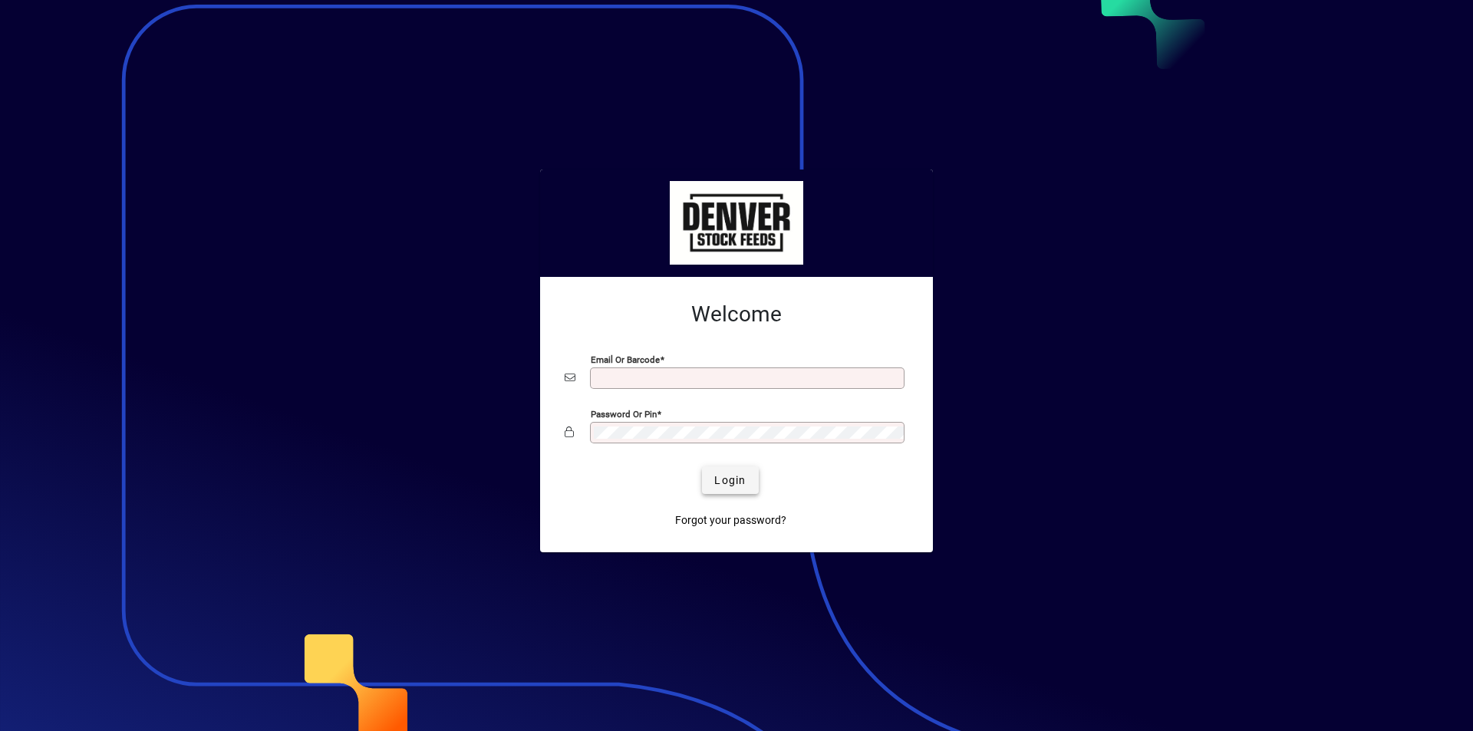
type input "**********"
click at [737, 485] on span "Login" at bounding box center [729, 481] width 31 height 16
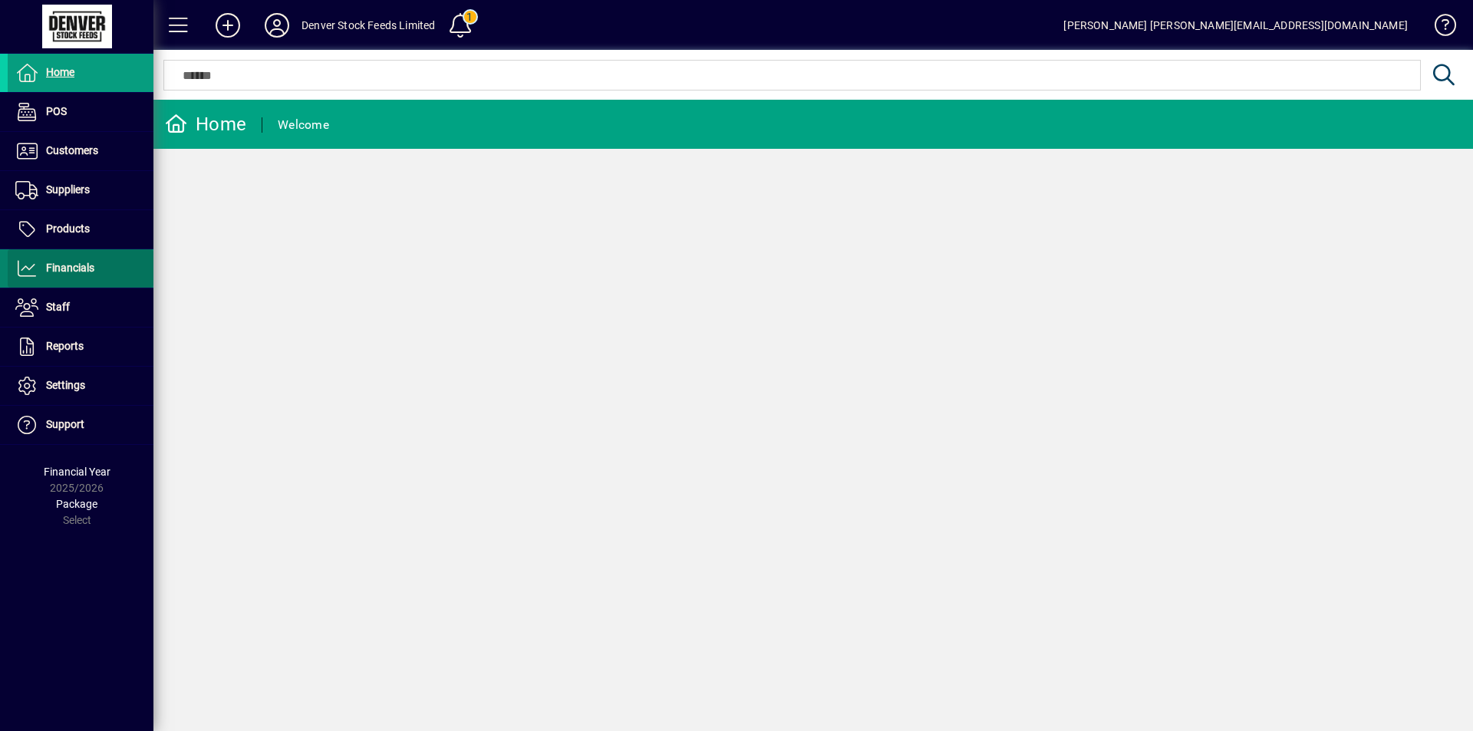
click at [24, 271] on icon at bounding box center [26, 268] width 23 height 18
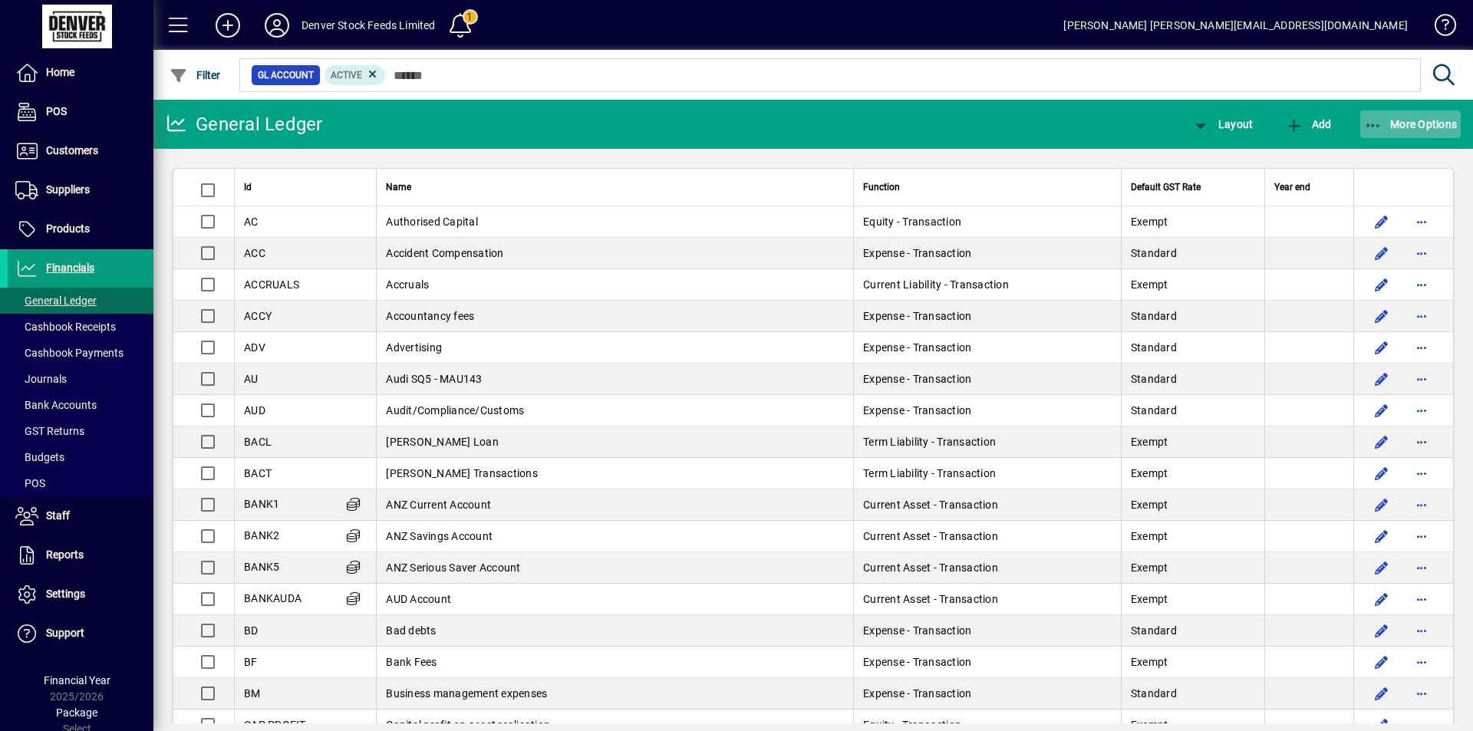
click at [1411, 127] on span "More Options" at bounding box center [1411, 124] width 94 height 12
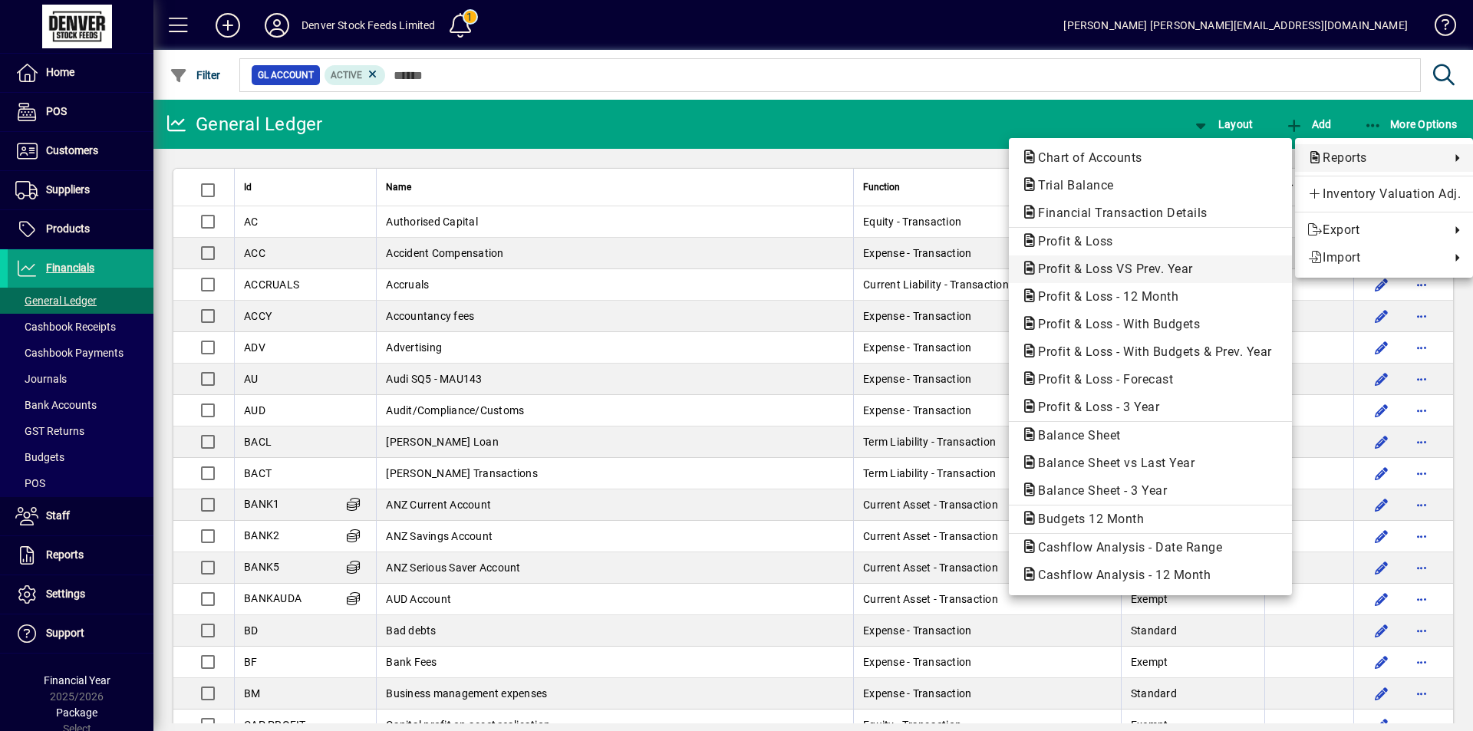
click at [1105, 271] on span "Profit & Loss VS Prev. Year" at bounding box center [1110, 269] width 179 height 15
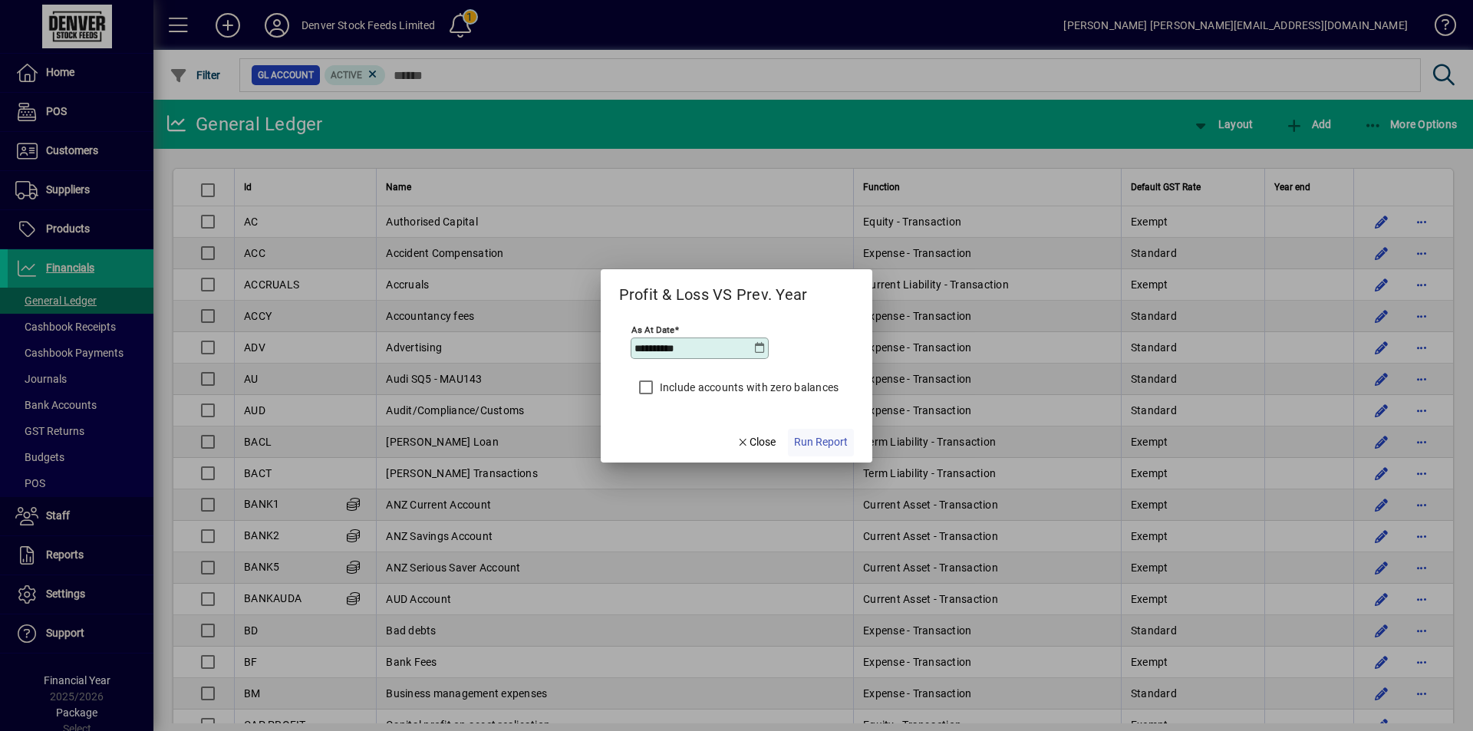
click at [831, 442] on span "Run Report" at bounding box center [821, 442] width 54 height 16
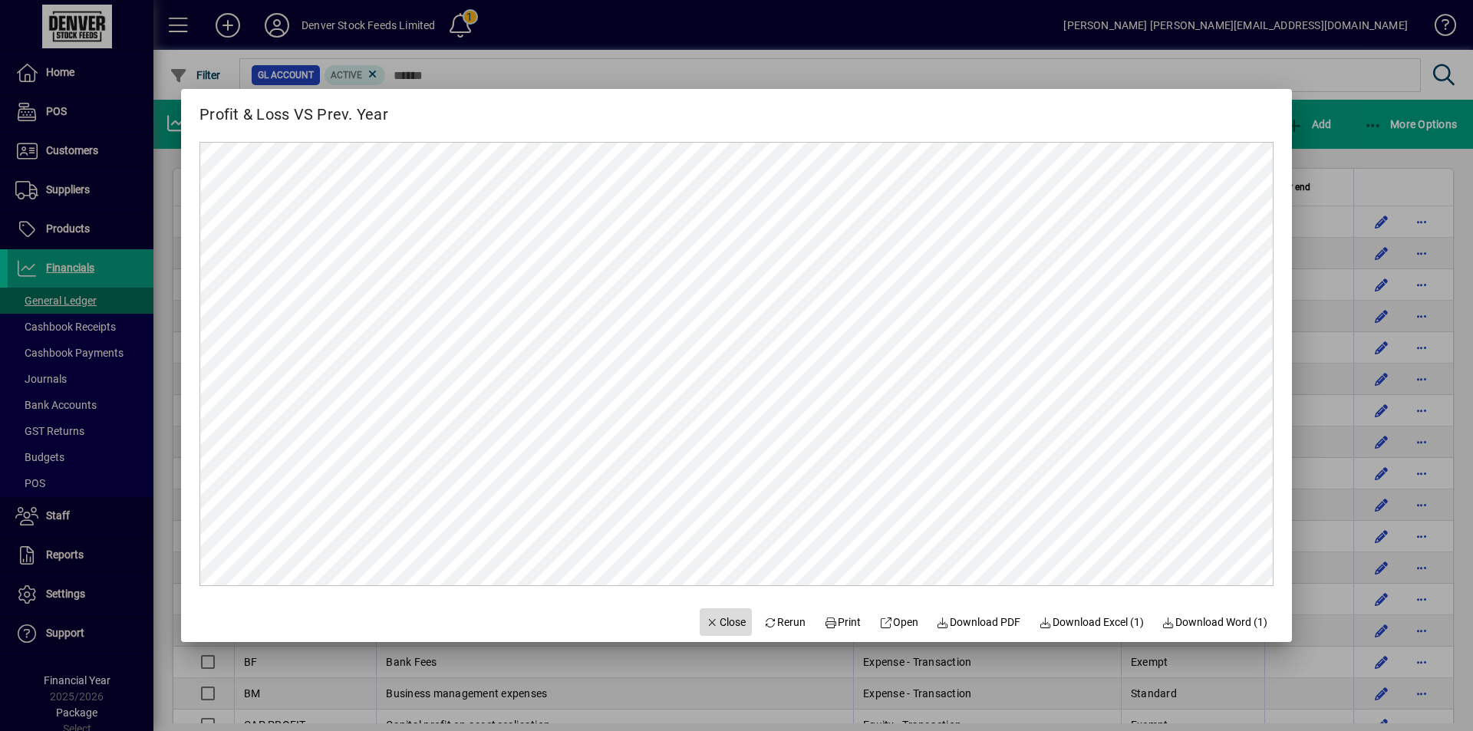
click at [712, 621] on span "Close" at bounding box center [726, 622] width 40 height 16
